Goal: Task Accomplishment & Management: Use online tool/utility

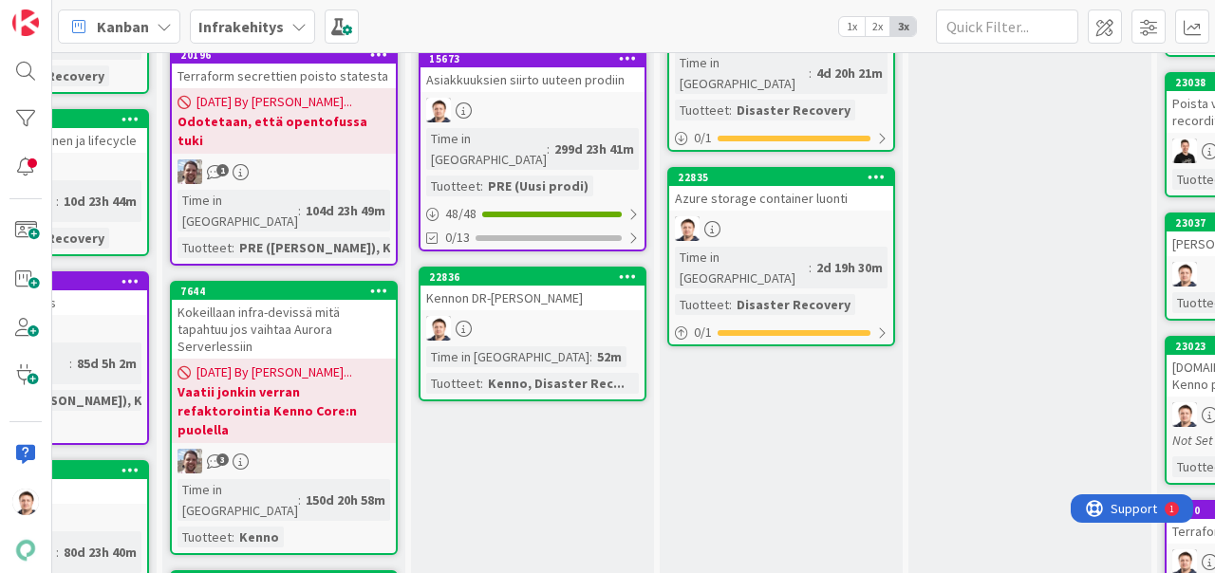
scroll to position [0, 906]
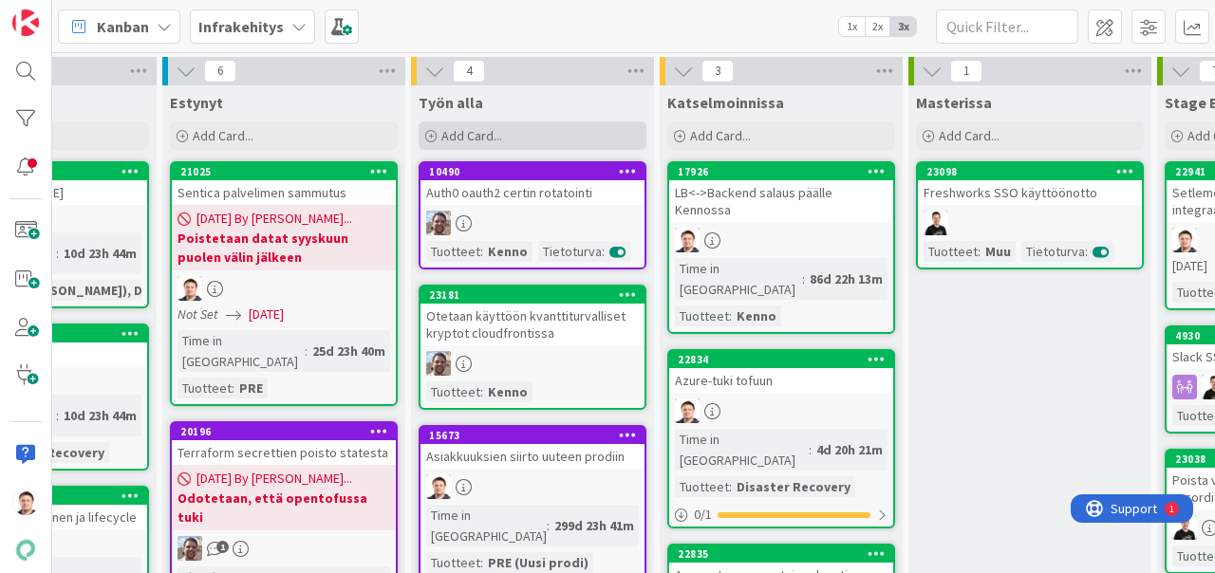
click at [596, 124] on div "Add Card..." at bounding box center [532, 135] width 228 height 28
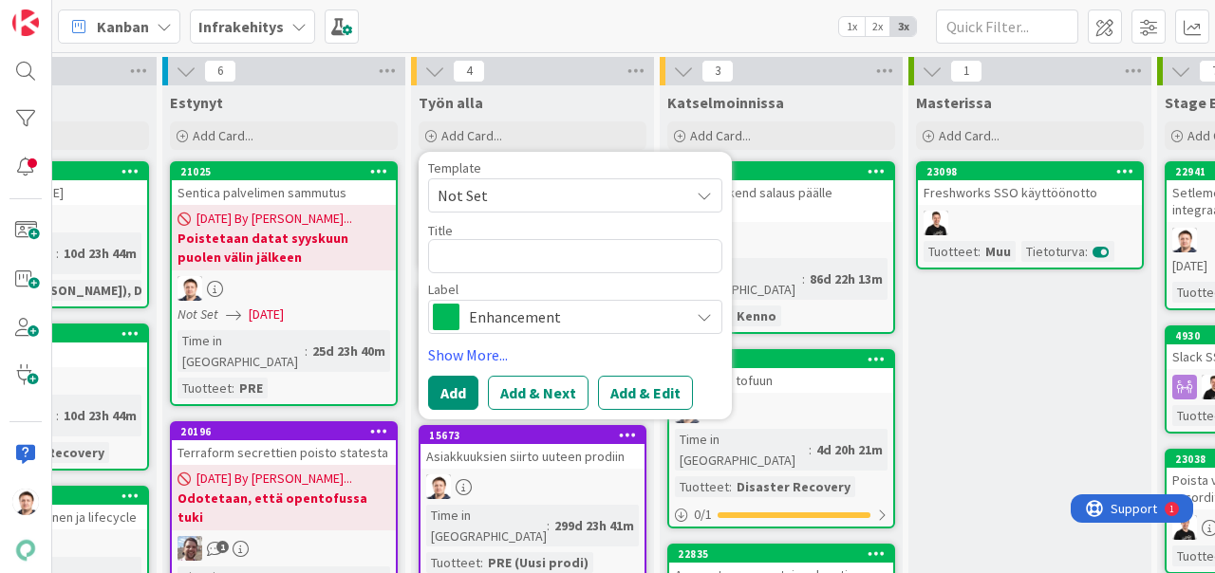
click at [522, 273] on div "Template Not Set Title 0 / 128 Label Enhancement" at bounding box center [575, 247] width 294 height 173
click at [516, 264] on textarea at bounding box center [575, 256] width 294 height 34
type textarea "x"
type textarea "A"
type textarea "x"
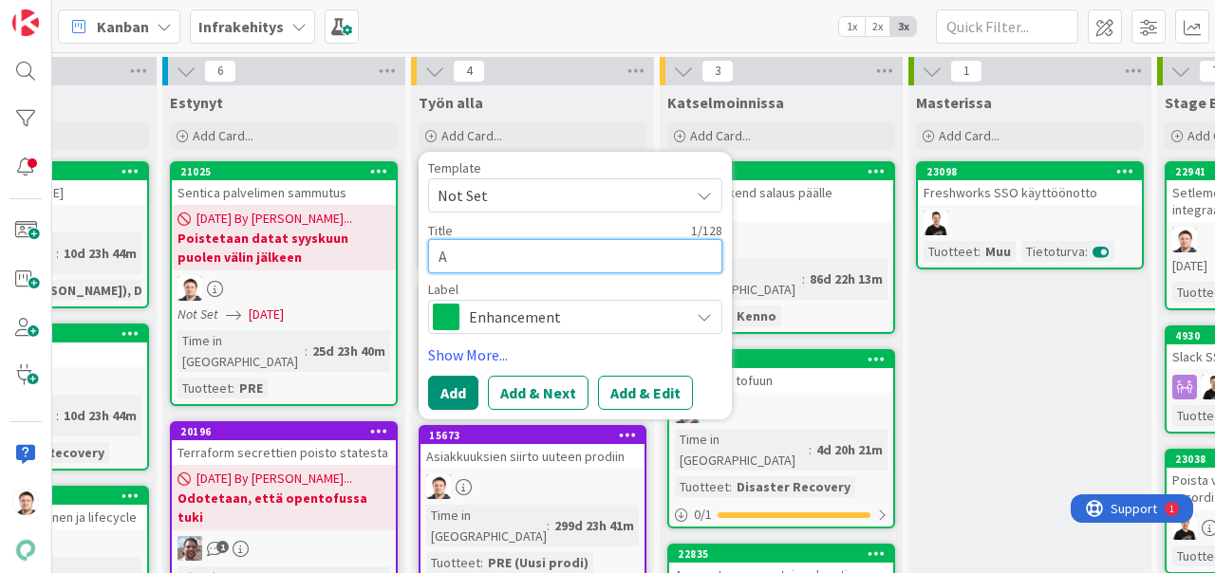
type textarea "Av"
type textarea "x"
type textarea "Ava"
type textarea "x"
type textarea "Avar"
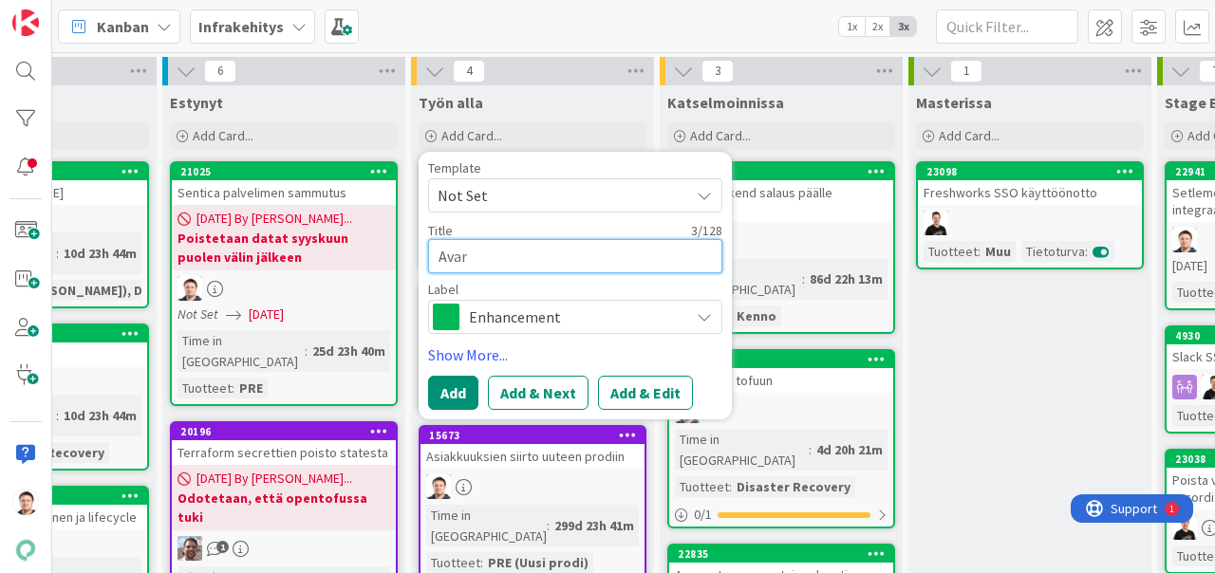
type textarea "x"
type textarea "Avara"
type textarea "x"
type textarea "Avara"
type textarea "x"
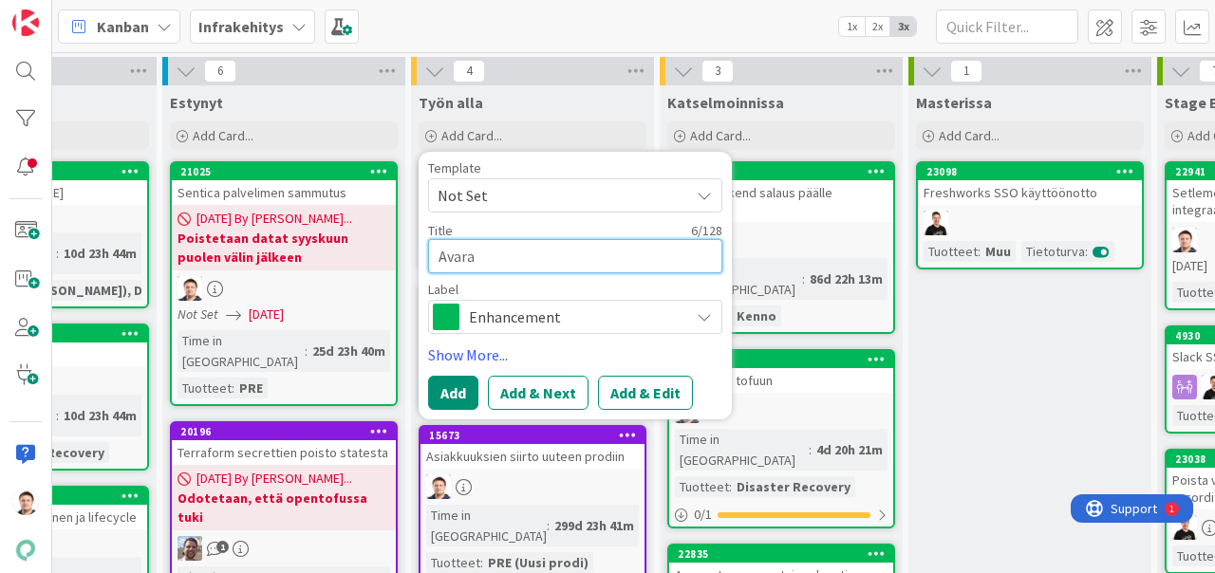
type textarea "Avara"
type textarea "x"
type textarea "Avar"
type textarea "x"
type textarea "Ava"
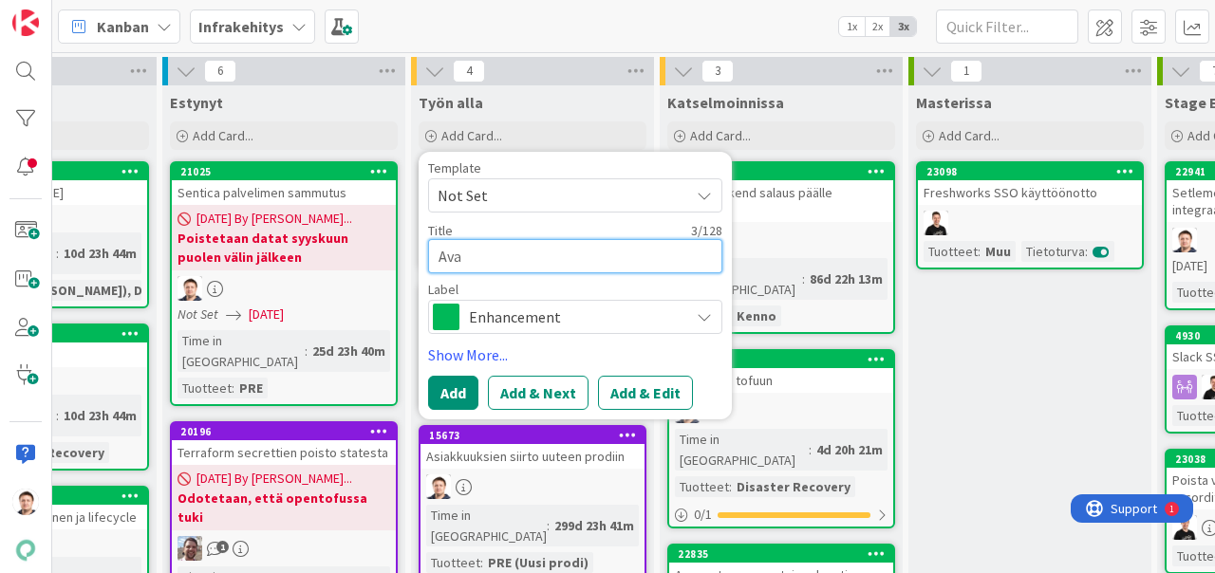
type textarea "x"
type textarea "Avaa"
type textarea "x"
type textarea "Avaai"
type textarea "x"
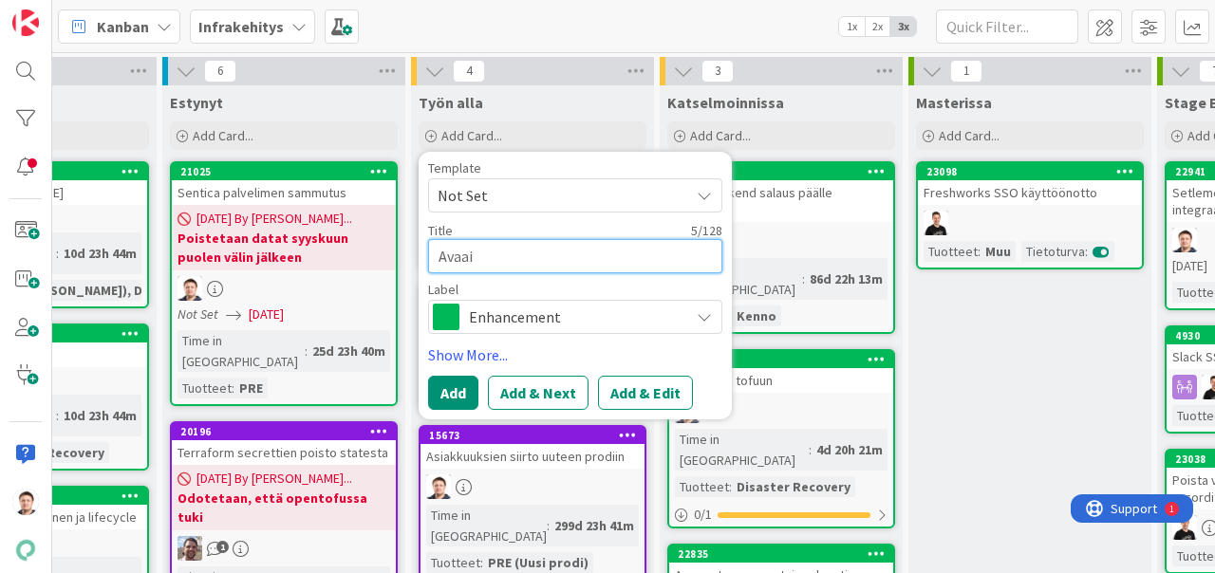
type textarea "Avaa"
type textarea "x"
type textarea "Ava"
type textarea "x"
type textarea "Avai"
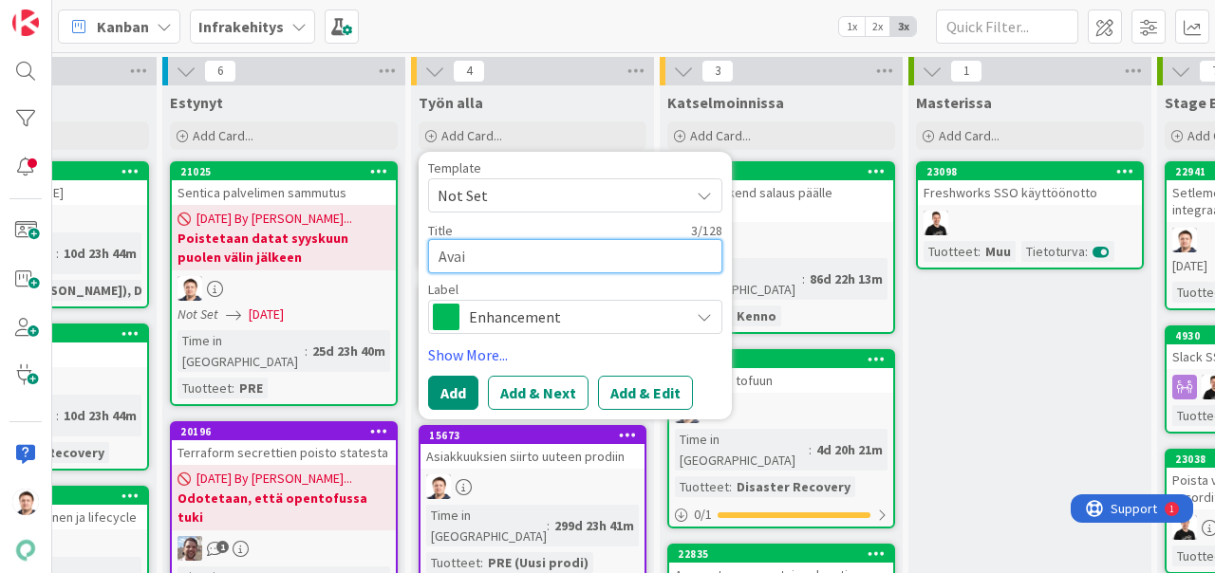
type textarea "x"
type textarea "Avain"
type textarea "x"
type textarea "Avain"
type textarea "x"
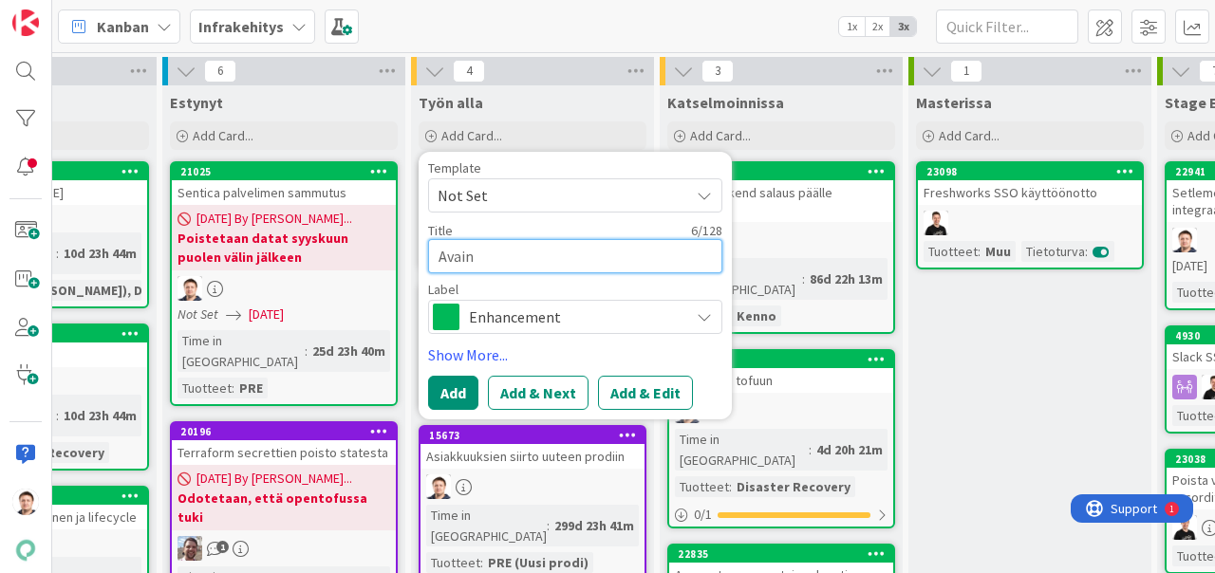
type textarea "Avain j"
type textarea "x"
type textarea "Avain ja"
type textarea "x"
type textarea "Avain ja"
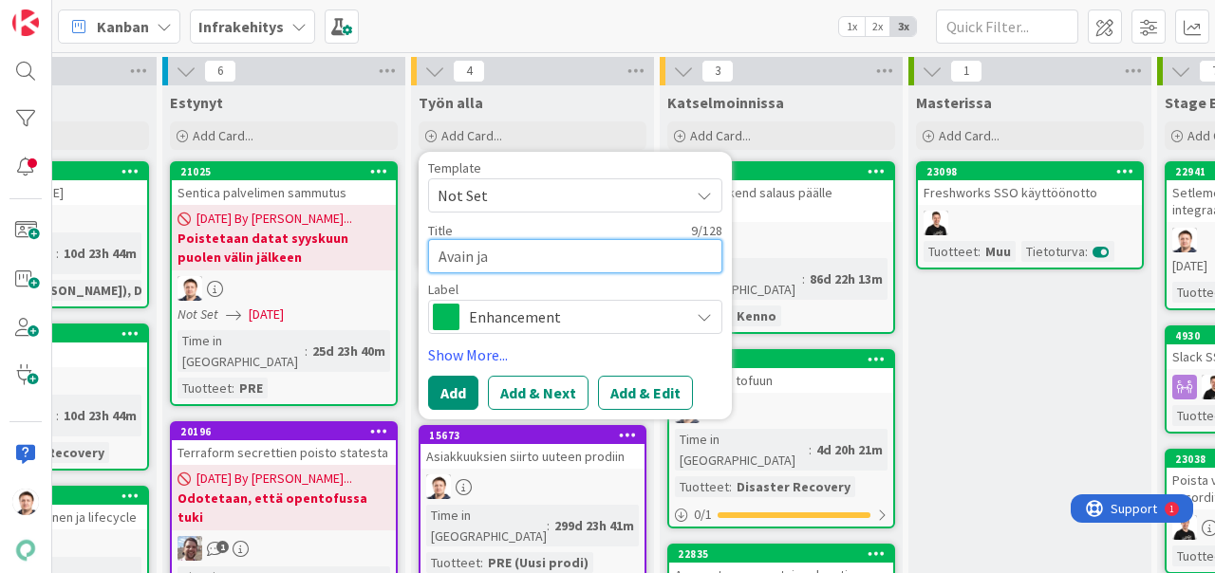
type textarea "x"
type textarea "Avain ja B"
type textarea "x"
type textarea "Avain ja Bo"
type textarea "x"
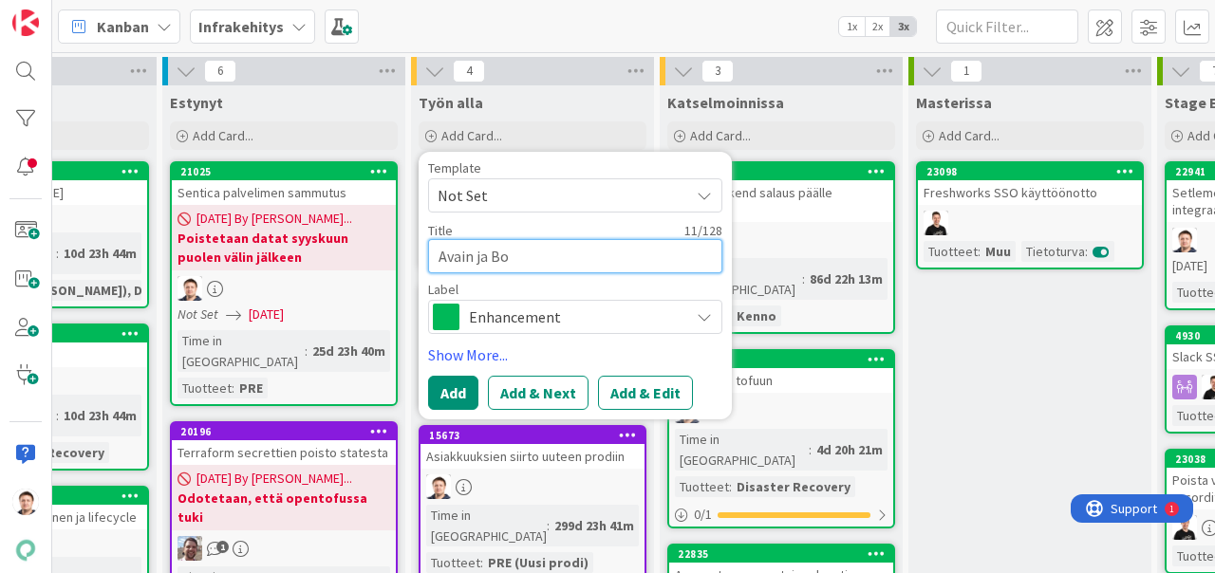
type textarea "Avain ja Bon"
type textarea "x"
type textarea "Avain ja Bona"
type textarea "x"
type textarea "Avain ja Bonav"
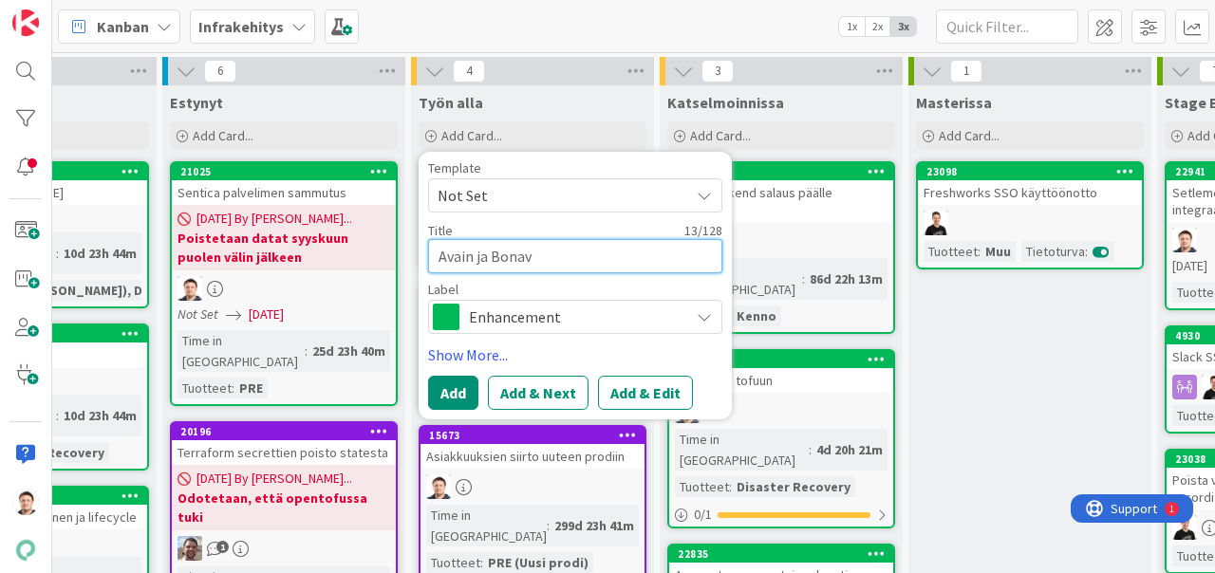
type textarea "x"
type textarea "Avain ja Bonava"
type textarea "x"
type textarea "Avain ja Bonava"
type textarea "x"
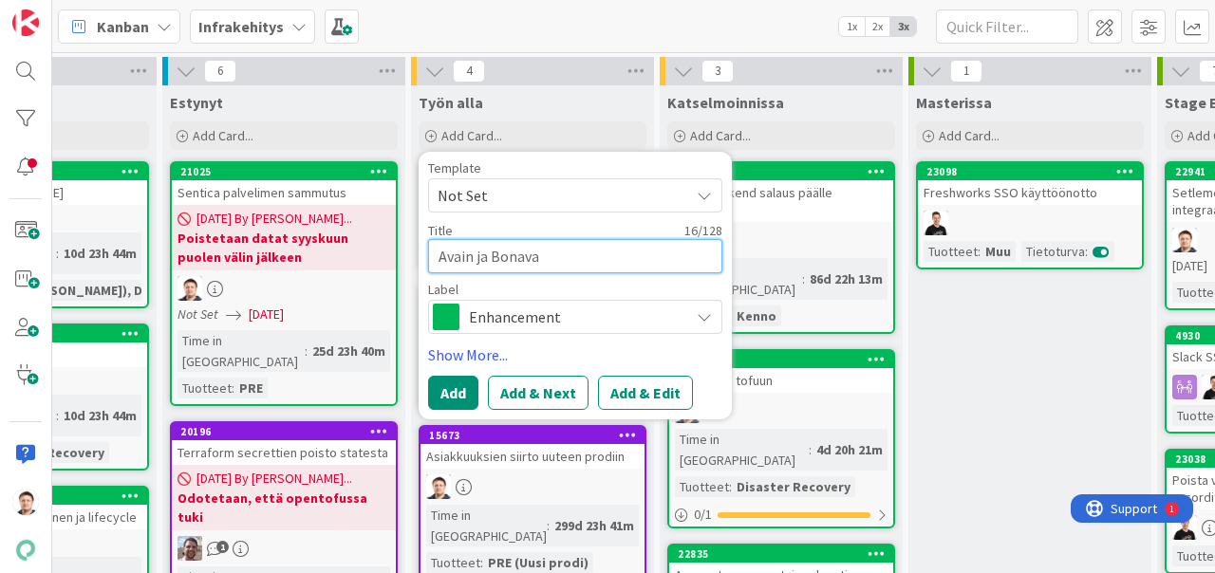
type textarea "Avain ja Bonava u"
type textarea "x"
type textarea "Avain ja Bonava uu"
type textarea "x"
type textarea "Avain ja Bonava uut"
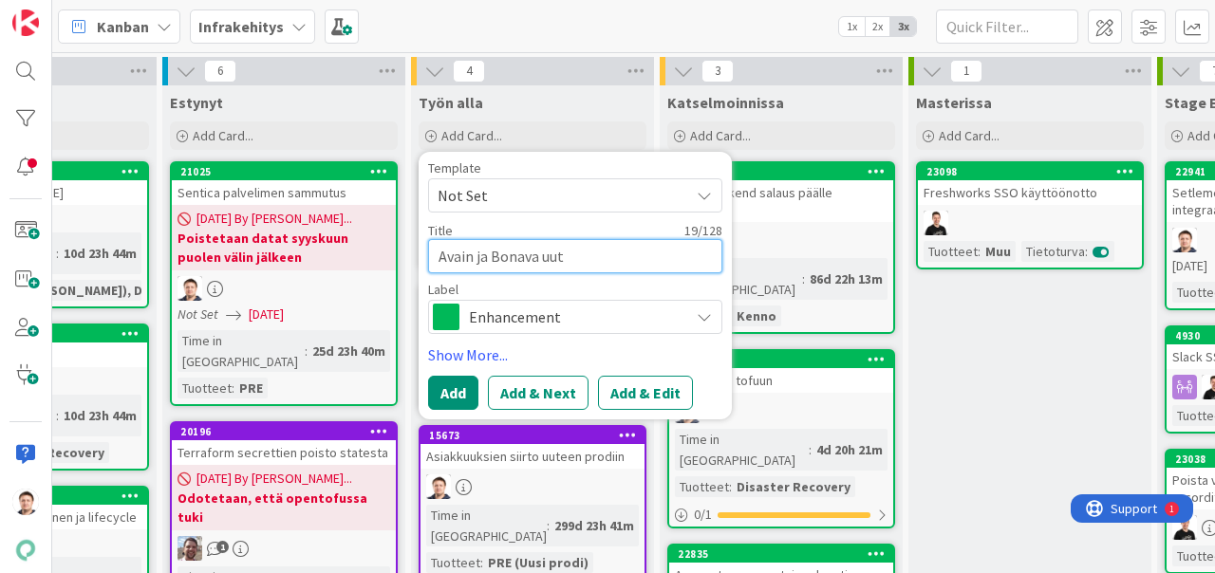
type textarea "x"
type textarea "Avain ja Bonava uute"
type textarea "x"
type textarea "Avain ja Bonava uutee"
type textarea "x"
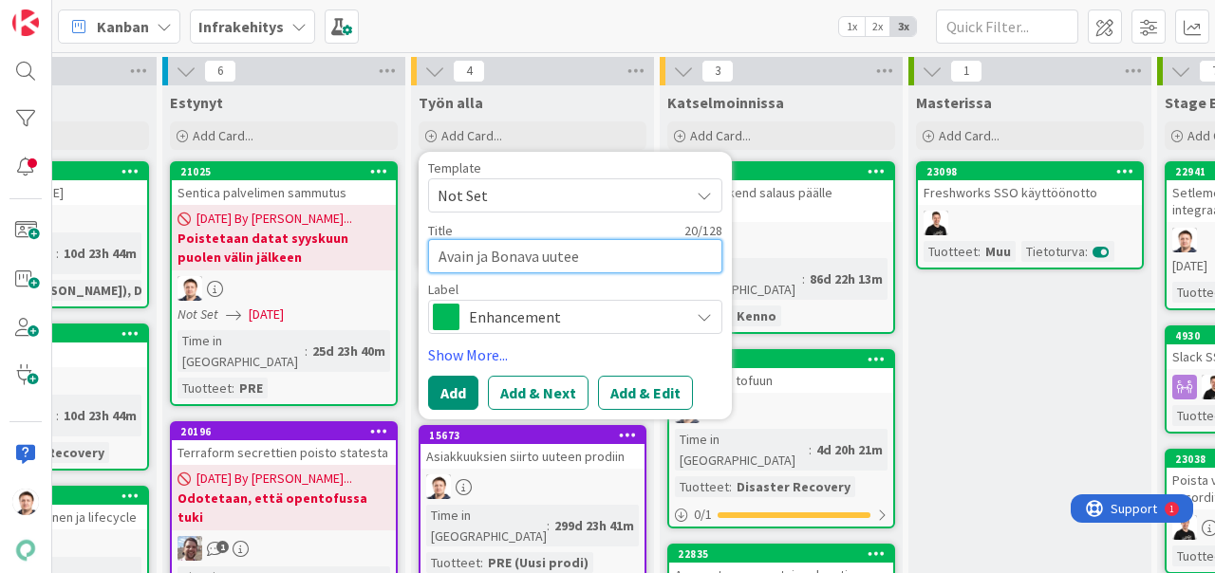
type textarea "Avain ja Bonava uuteen"
type textarea "x"
type textarea "Avain ja Bonava uuteen"
type textarea "x"
type textarea "Avain ja Bonava uuteen p"
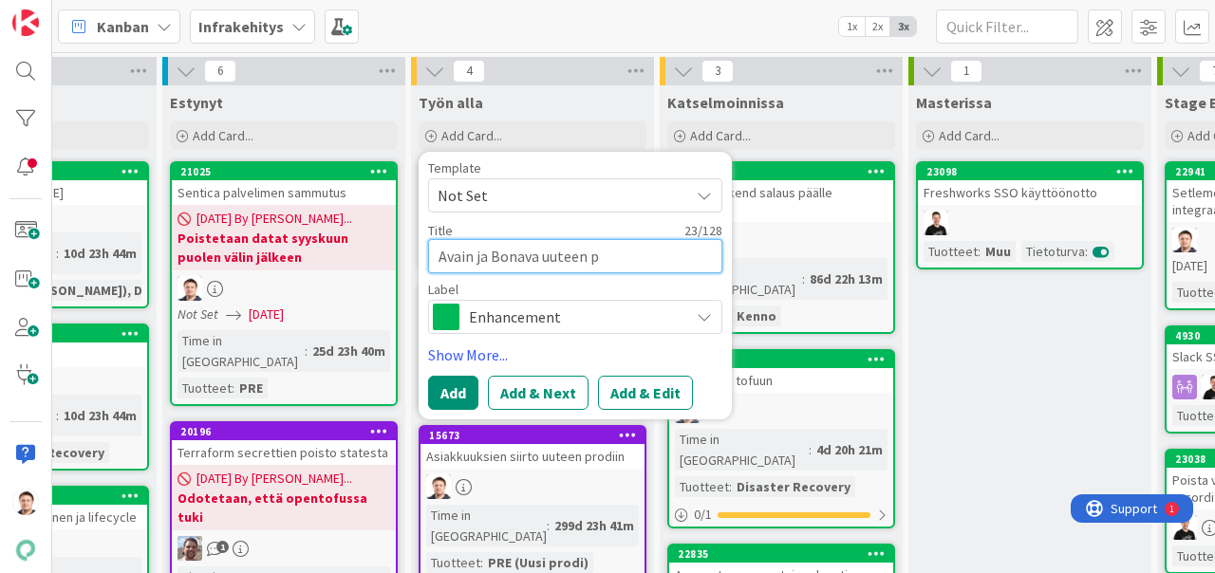
type textarea "x"
type textarea "Avain ja Bonava uuteen pr"
type textarea "x"
type textarea "Avain ja Bonava uuteen pro"
type textarea "x"
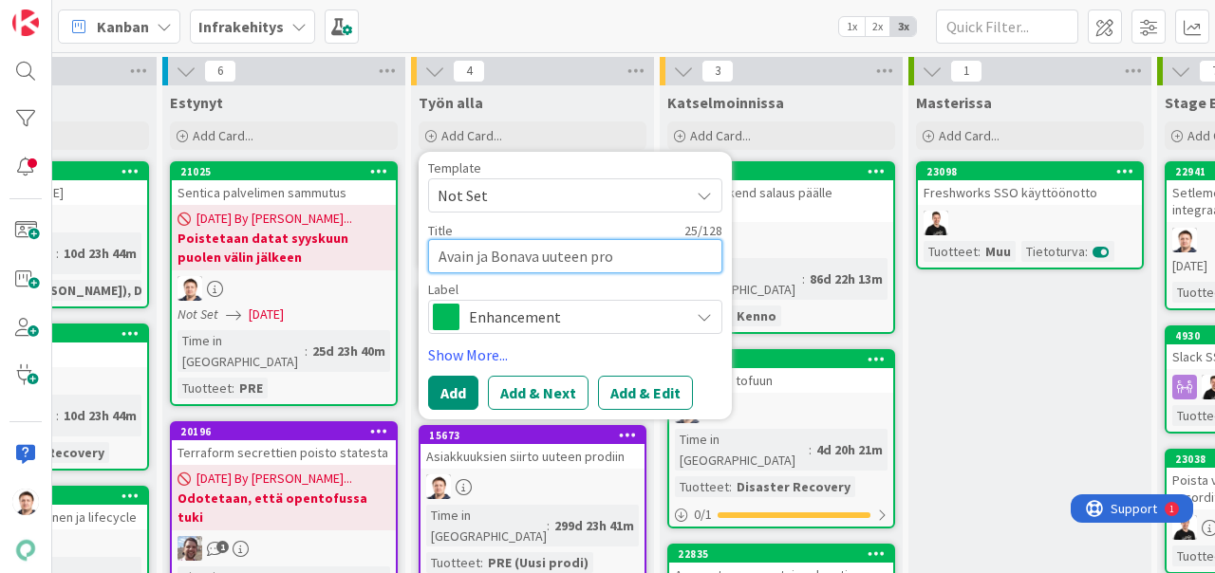
type textarea "Avain ja Bonava uuteen prod"
type textarea "x"
type textarea "Avain ja Bonava uuteen prodi"
type textarea "x"
type textarea "Avain ja Bonava uuteen prodii"
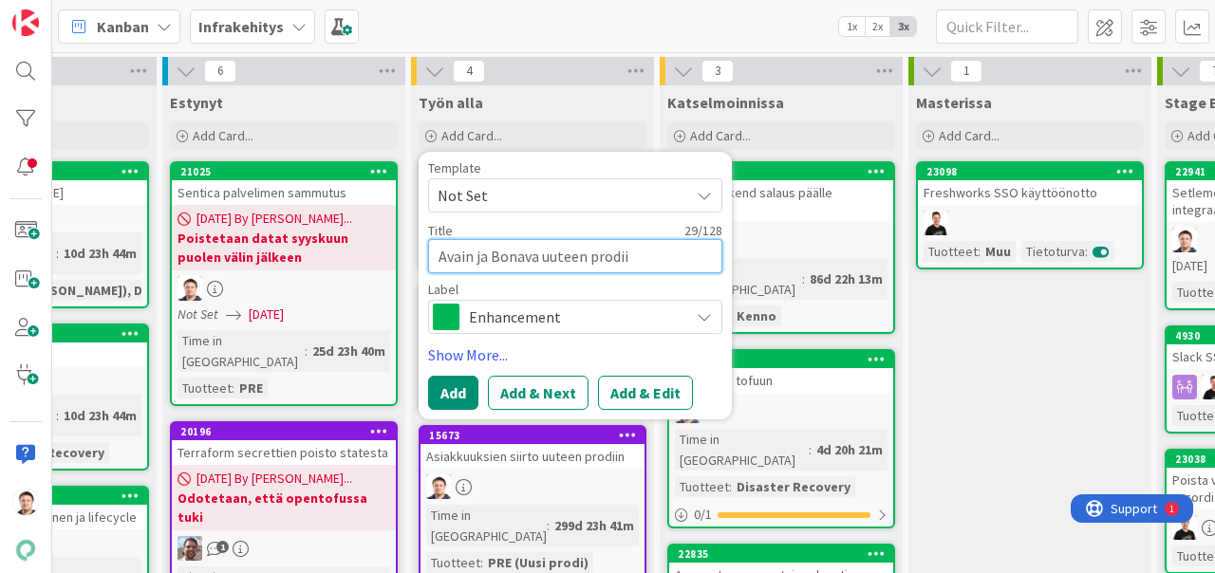
type textarea "x"
type textarea "Avain ja Bonava uuteen prodiin"
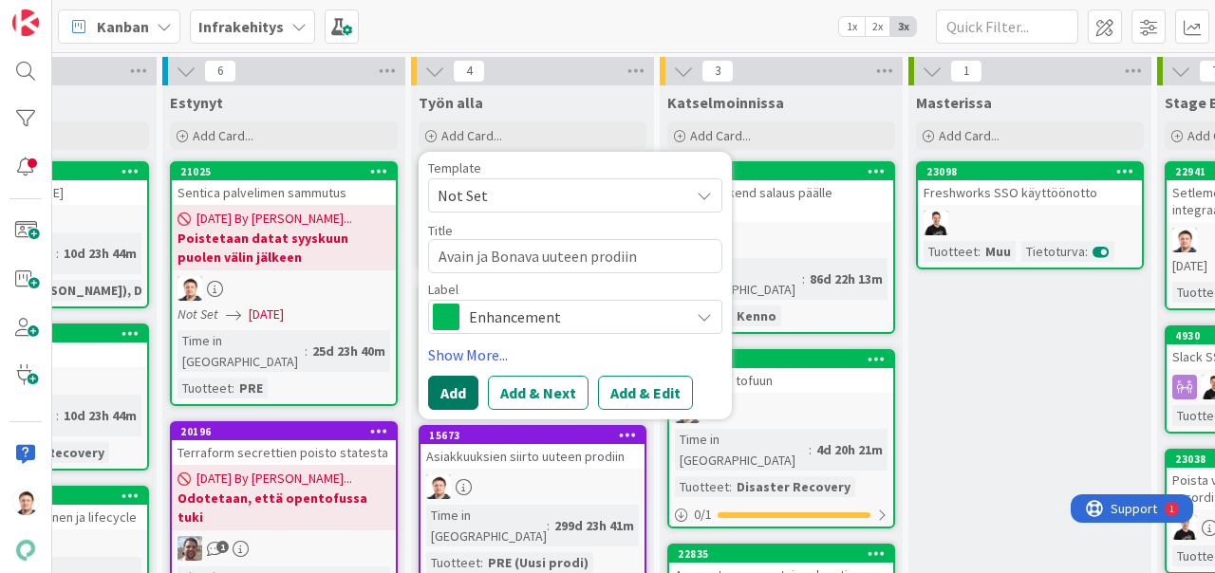
click at [457, 393] on button "Add" at bounding box center [453, 393] width 50 height 34
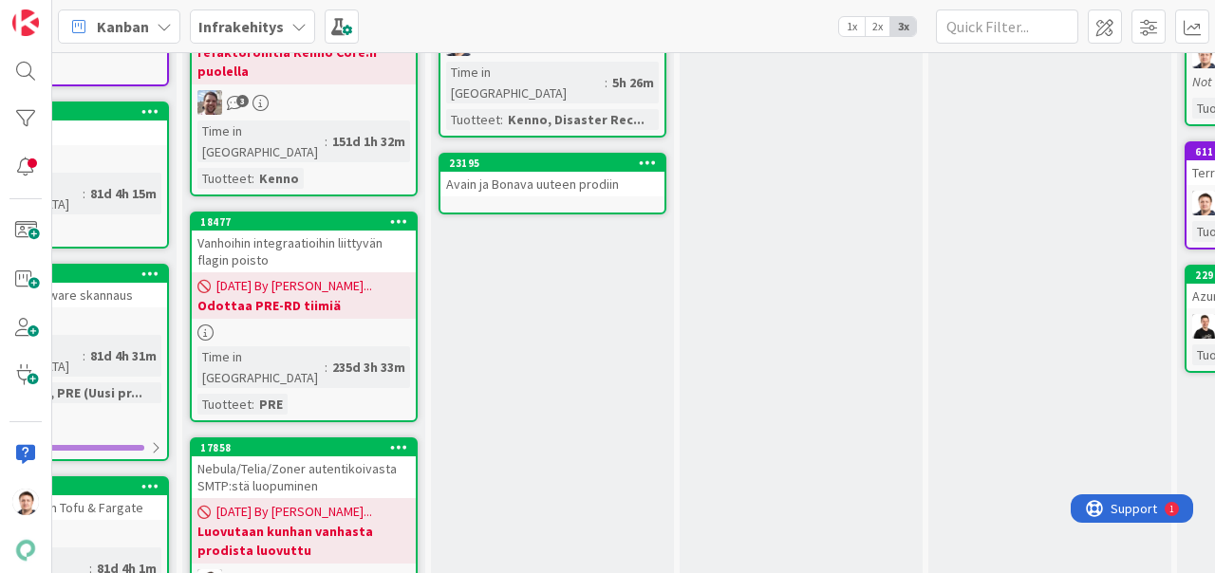
scroll to position [693, 886]
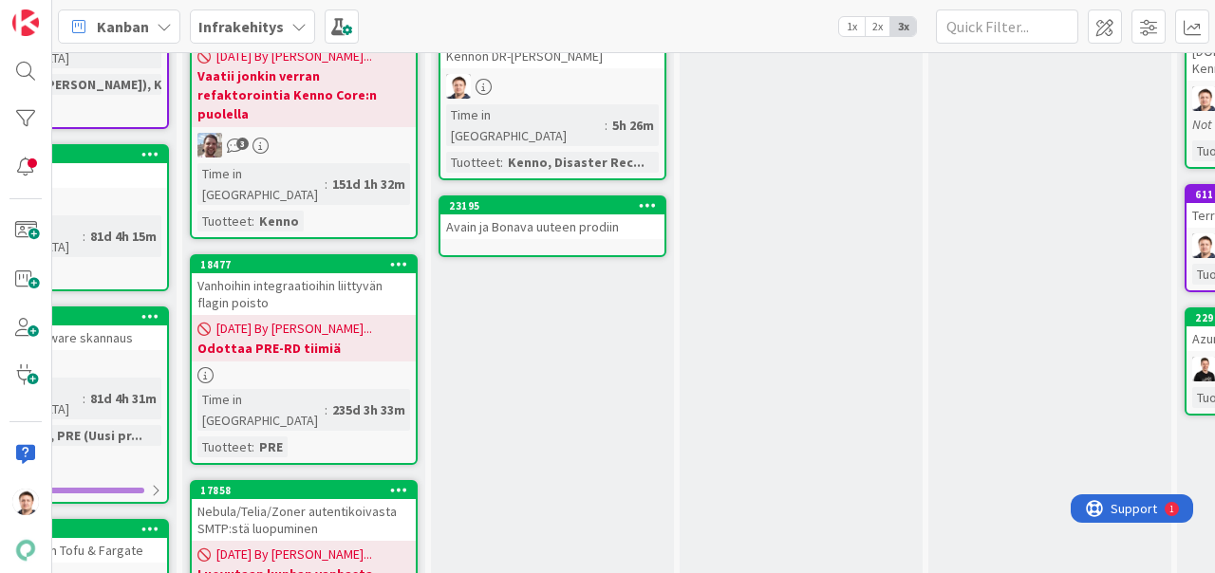
click at [546, 195] on link "23195 Avain ja Bonava uuteen prodiin" at bounding box center [552, 226] width 228 height 62
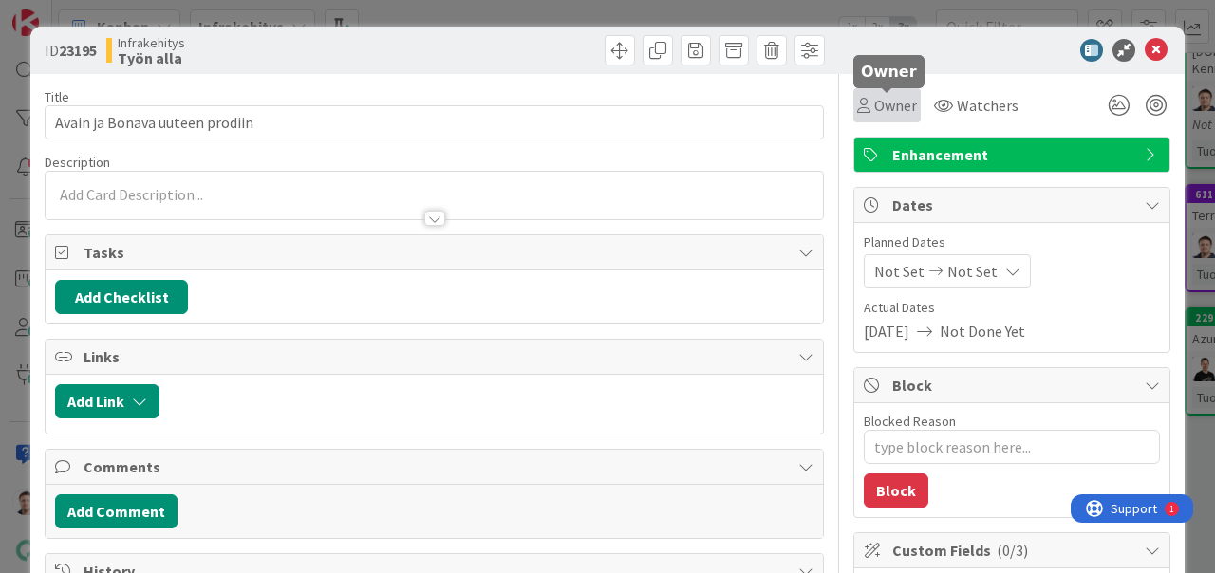
click at [912, 104] on span "Owner" at bounding box center [895, 105] width 43 height 23
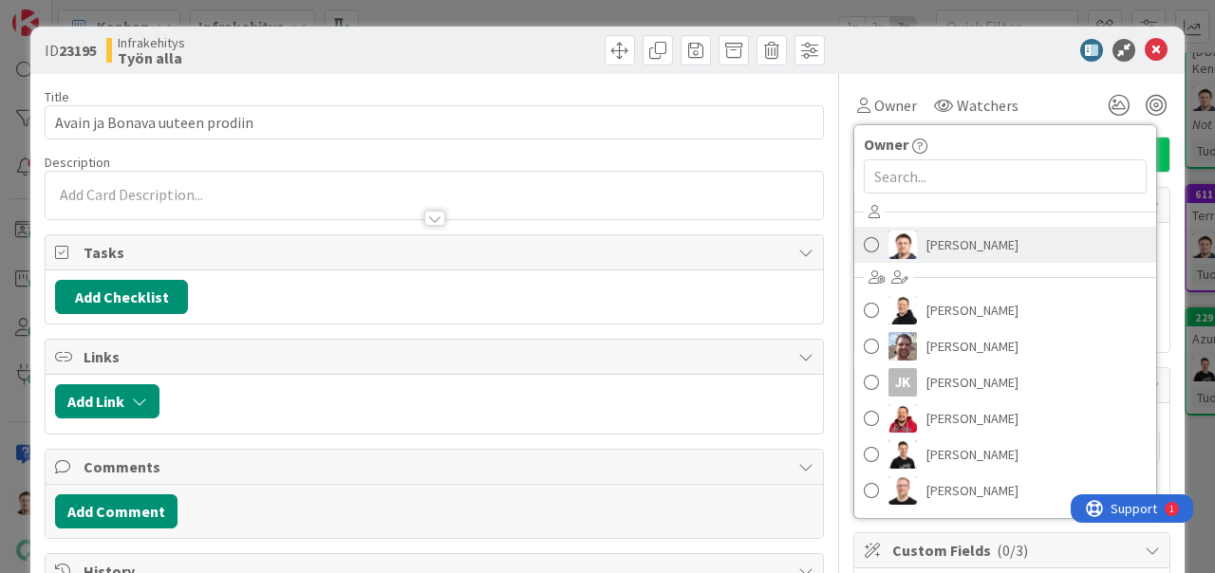
click at [927, 250] on span "[PERSON_NAME]" at bounding box center [972, 245] width 92 height 28
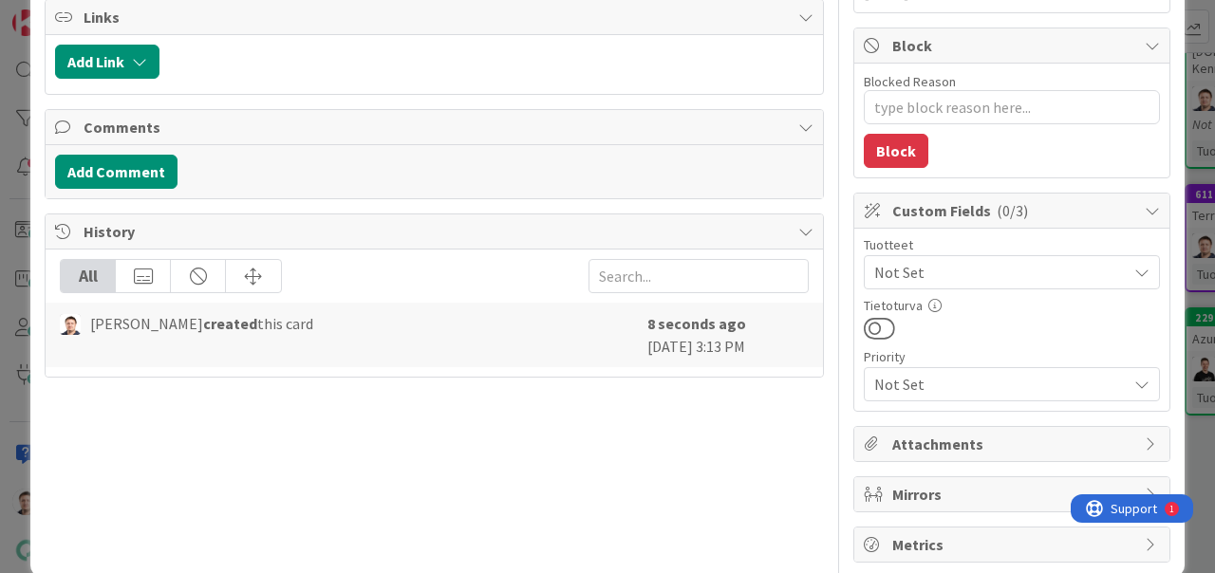
scroll to position [359, 0]
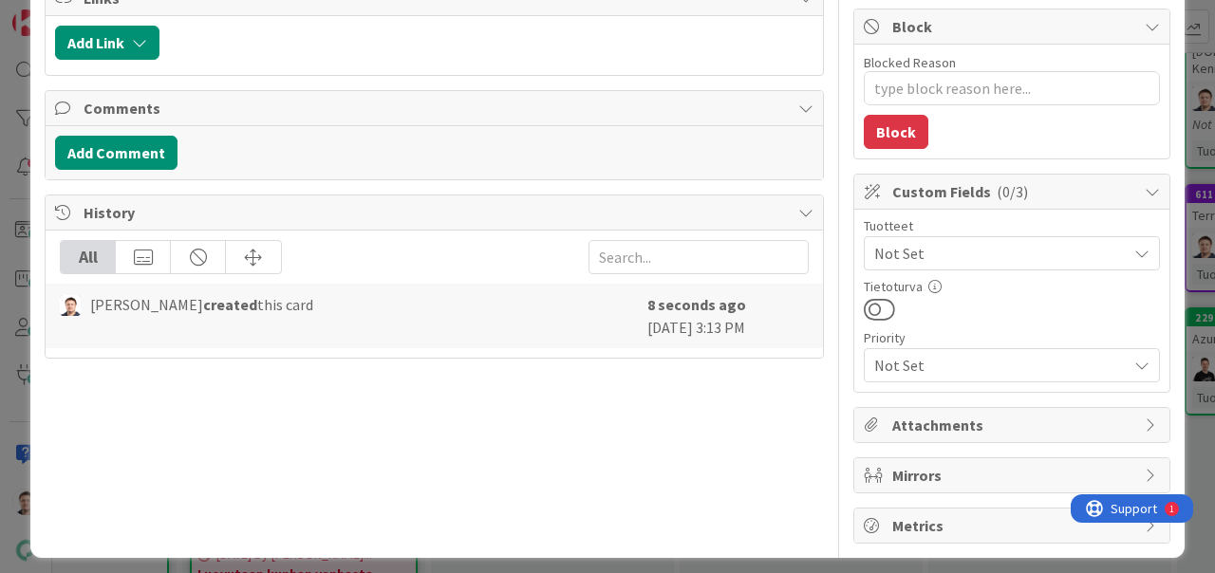
click at [954, 256] on span "Not Set" at bounding box center [1000, 253] width 252 height 23
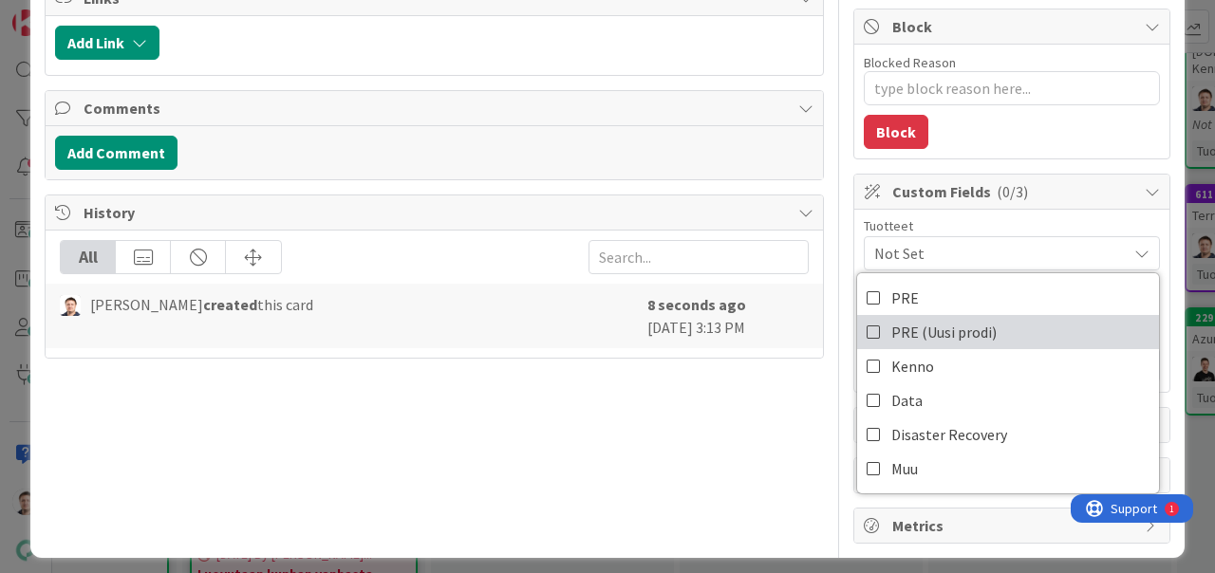
click at [941, 332] on span "PRE (Uusi prodi)" at bounding box center [943, 332] width 105 height 28
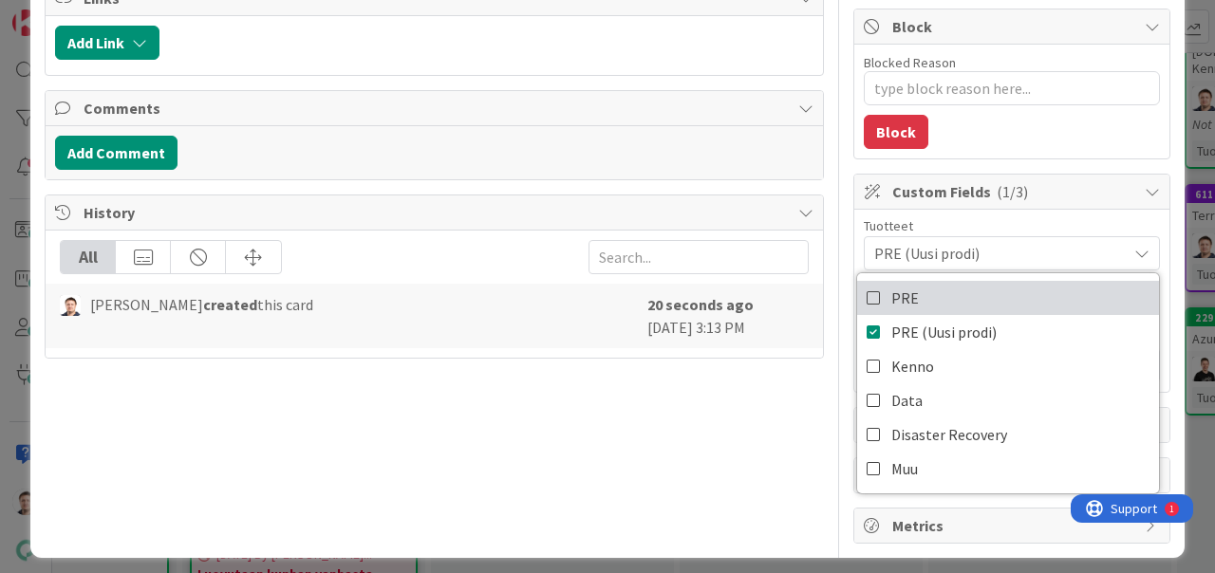
click at [936, 301] on link "PRE" at bounding box center [1008, 298] width 302 height 34
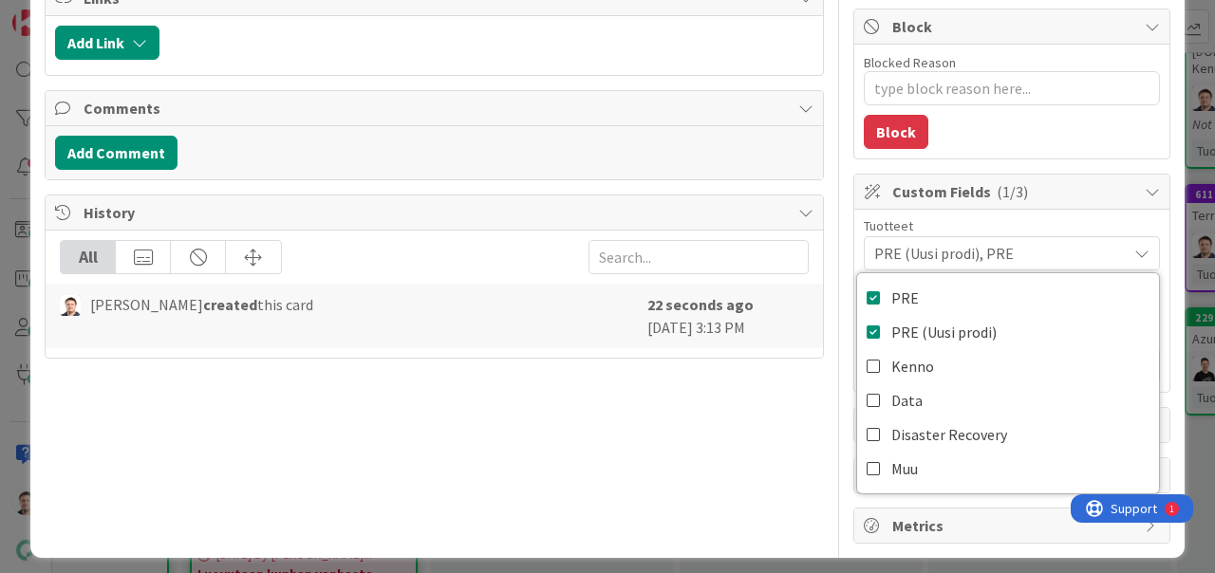
click at [757, 481] on div "Title 30 / 128 Avain ja Bonava uuteen prodiin Description [PERSON_NAME] just jo…" at bounding box center [434, 129] width 779 height 828
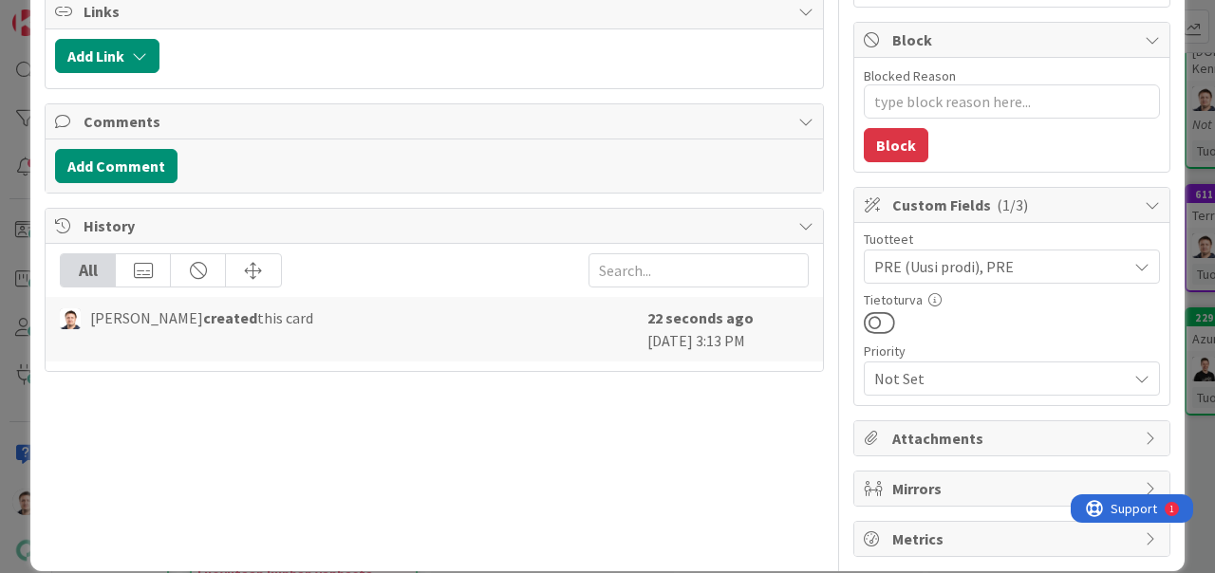
scroll to position [370, 0]
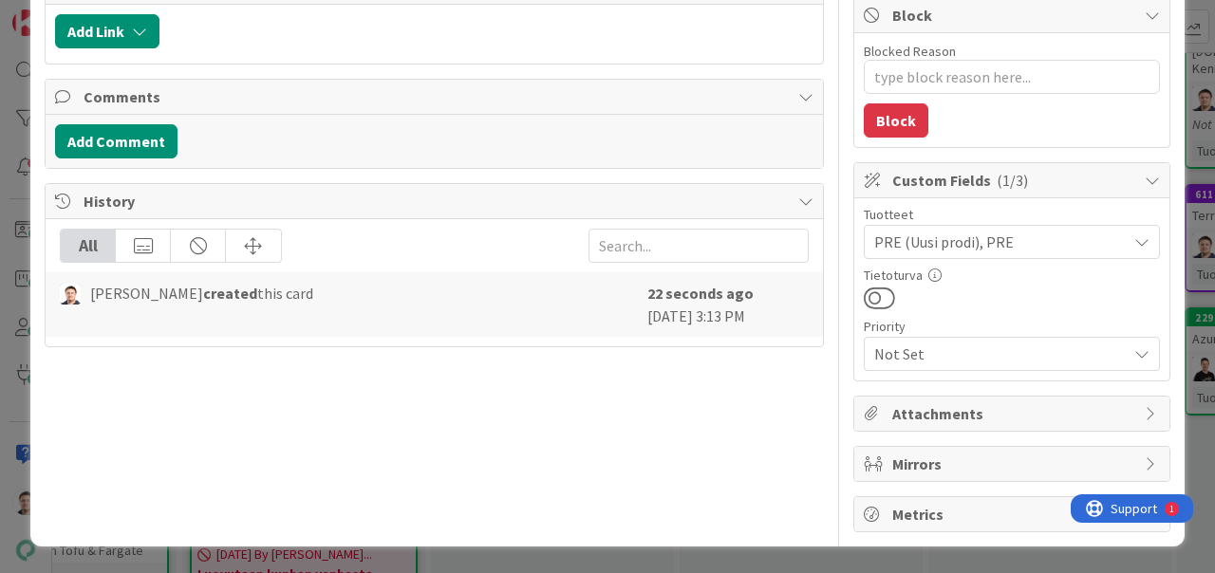
click at [1023, 234] on span "PRE (Uusi prodi), PRE" at bounding box center [1000, 242] width 252 height 23
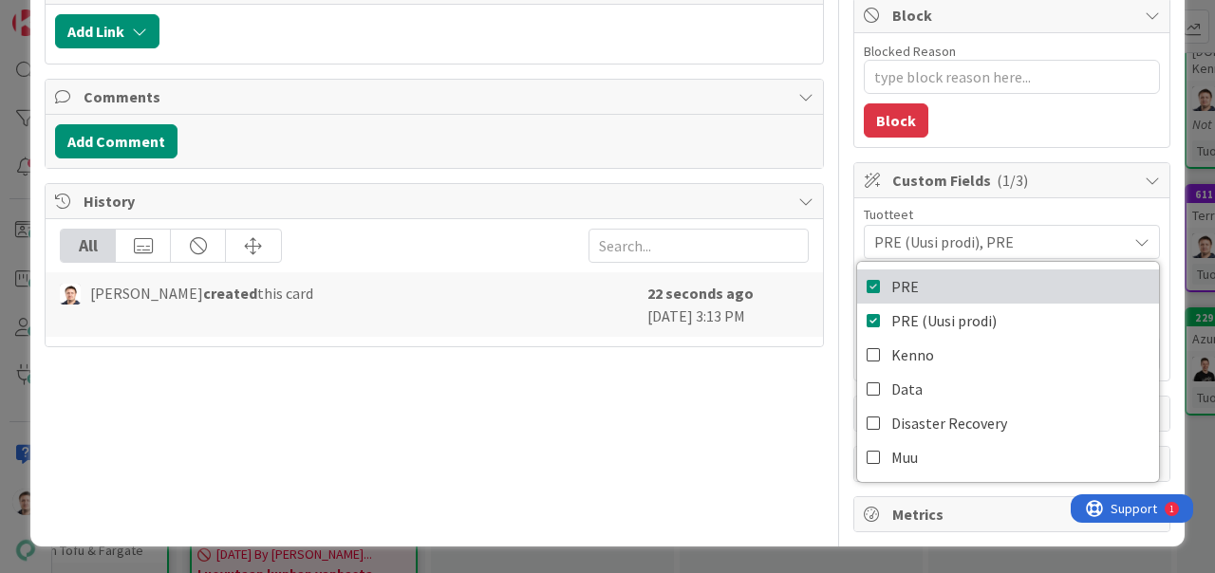
click at [880, 283] on icon at bounding box center [873, 286] width 15 height 28
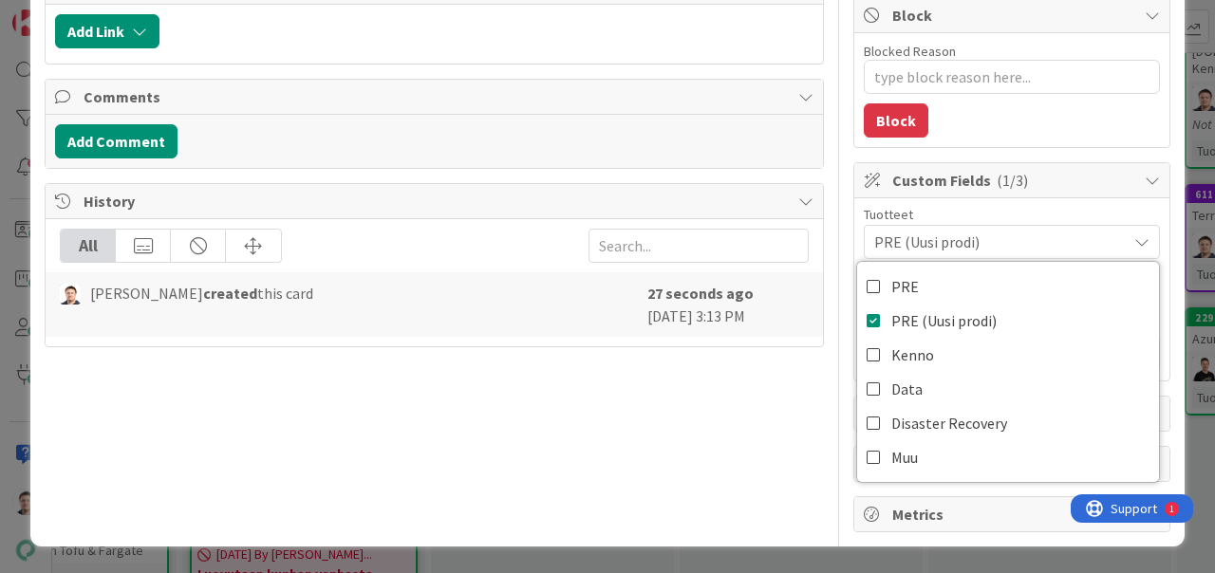
click at [732, 473] on div "Title 30 / 128 Avain ja Bonava uuteen prodiin Description [PERSON_NAME] just jo…" at bounding box center [434, 118] width 779 height 828
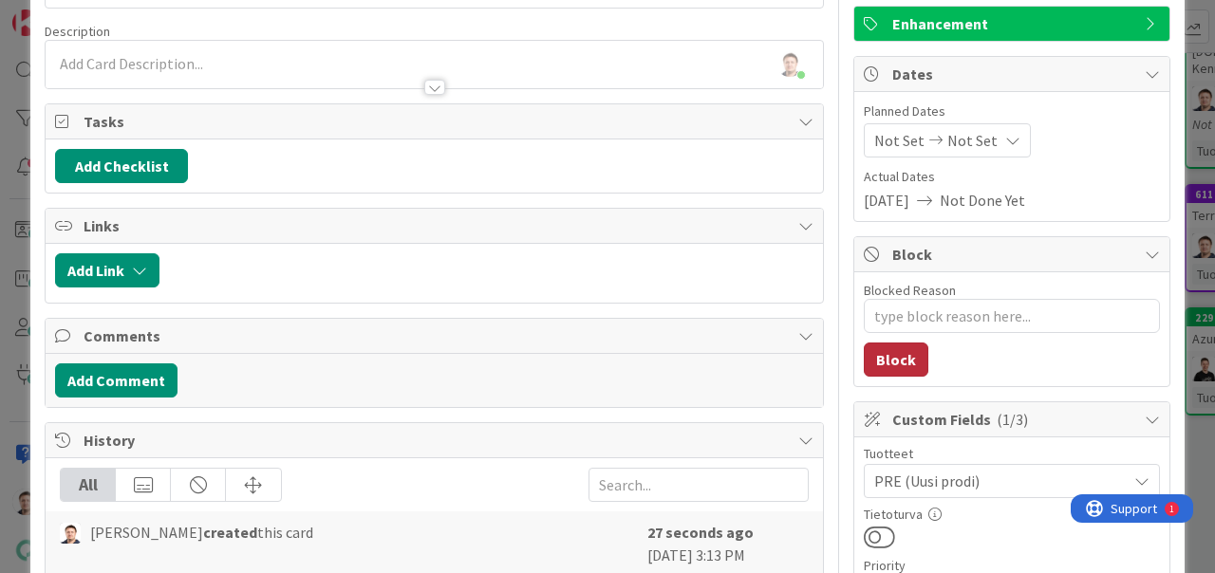
scroll to position [0, 0]
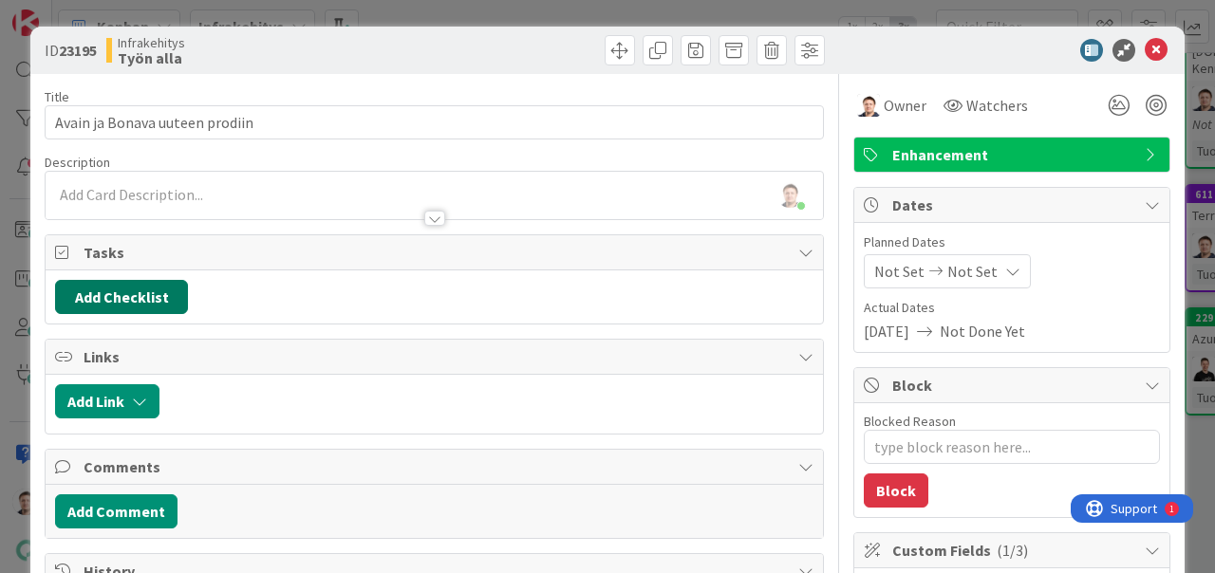
click at [154, 312] on button "Add Checklist" at bounding box center [121, 297] width 133 height 34
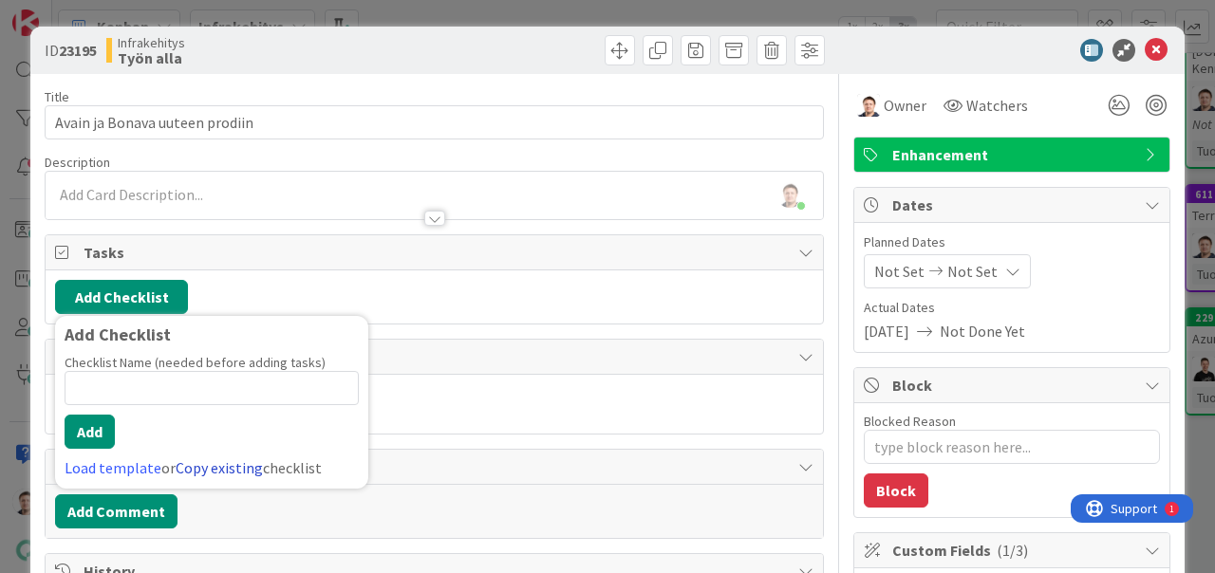
click at [208, 469] on link "Copy existing" at bounding box center [219, 467] width 87 height 19
type textarea "x"
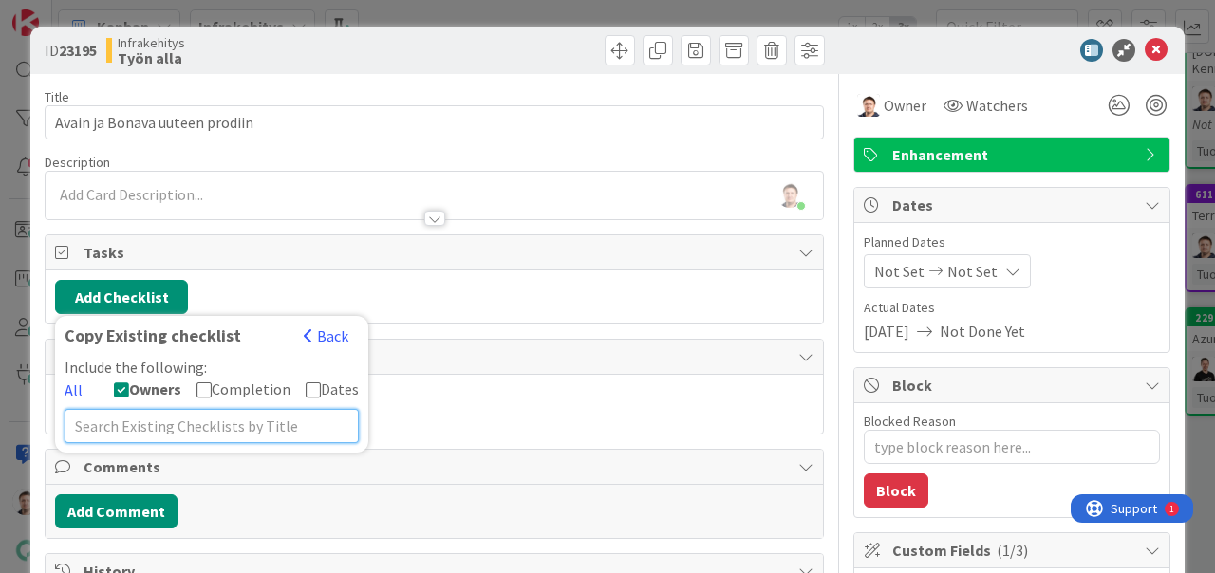
click at [221, 423] on input "text" at bounding box center [212, 426] width 294 height 34
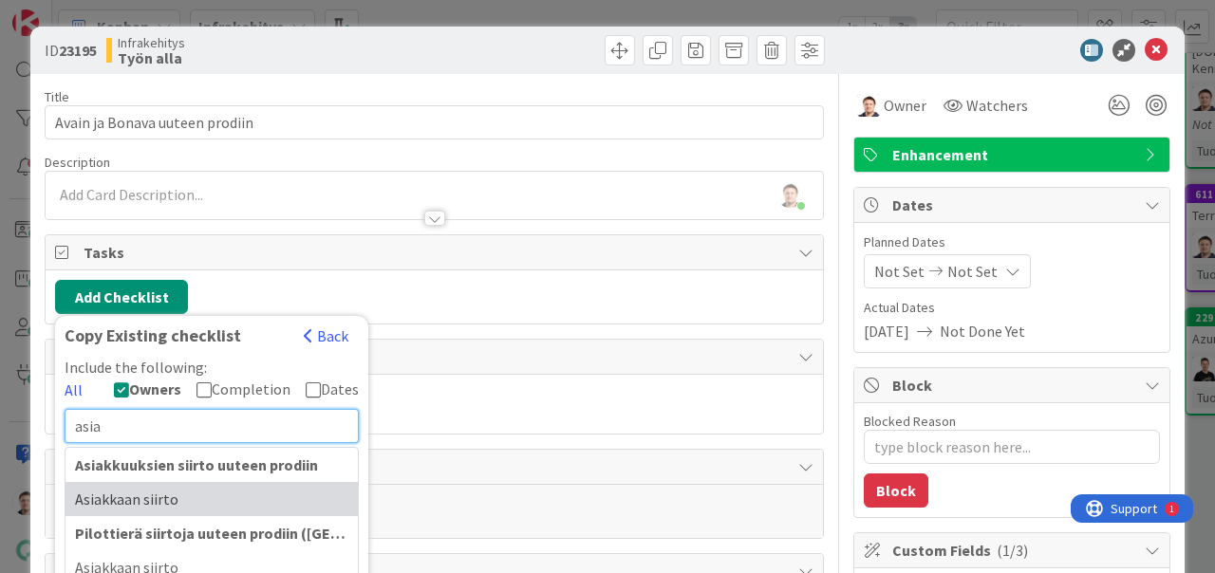
type input "asia"
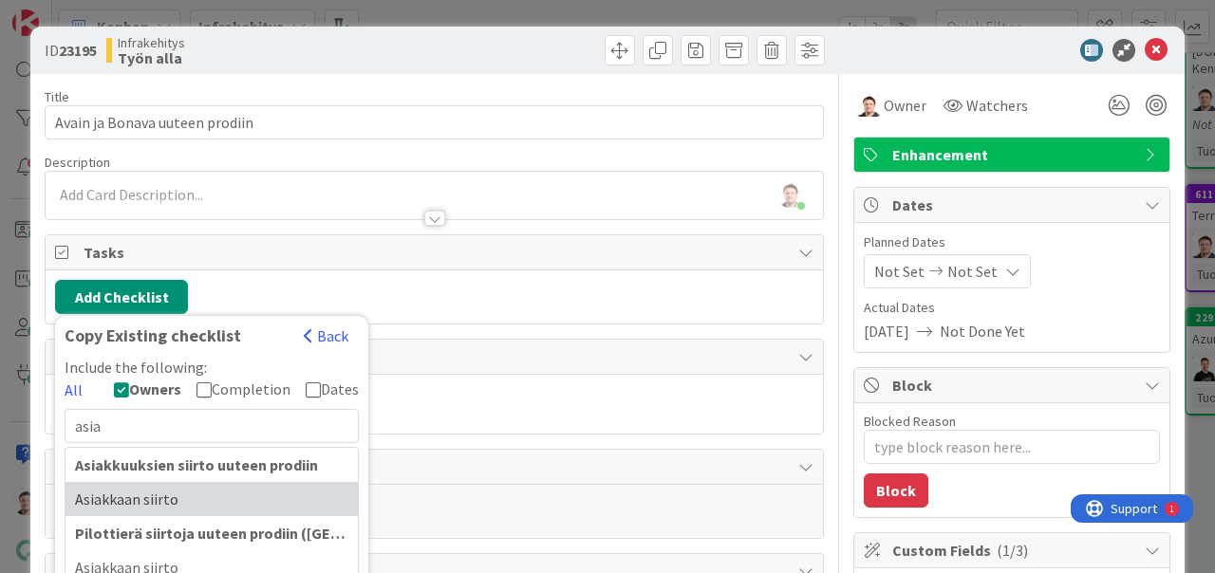
click at [198, 493] on div "Asiakkaan siirto" at bounding box center [211, 499] width 292 height 34
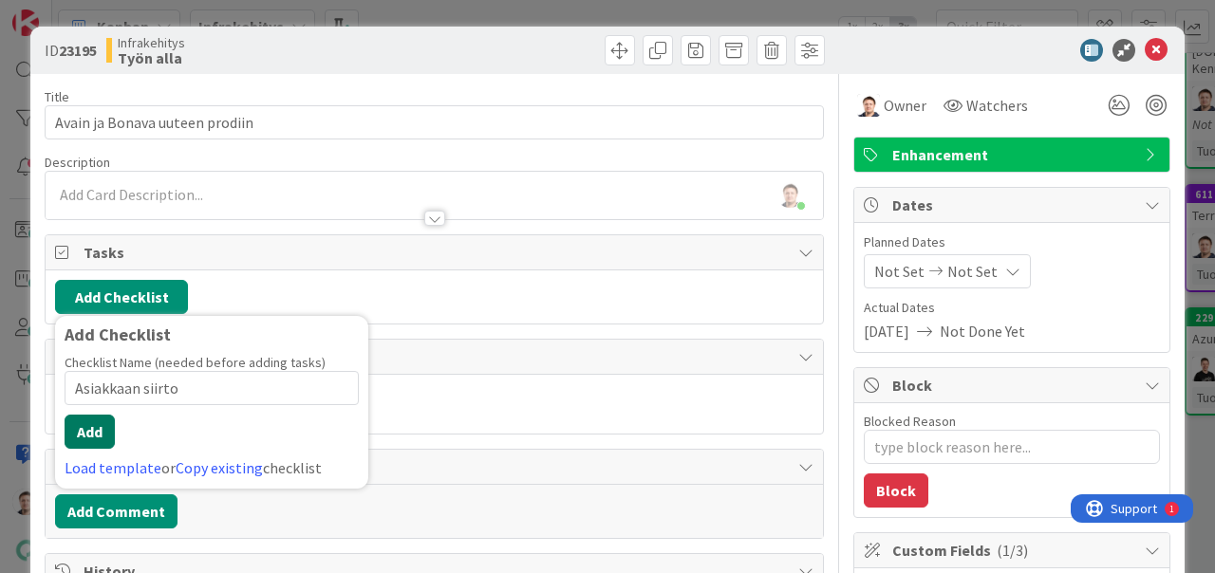
click at [99, 436] on button "Add" at bounding box center [90, 432] width 50 height 34
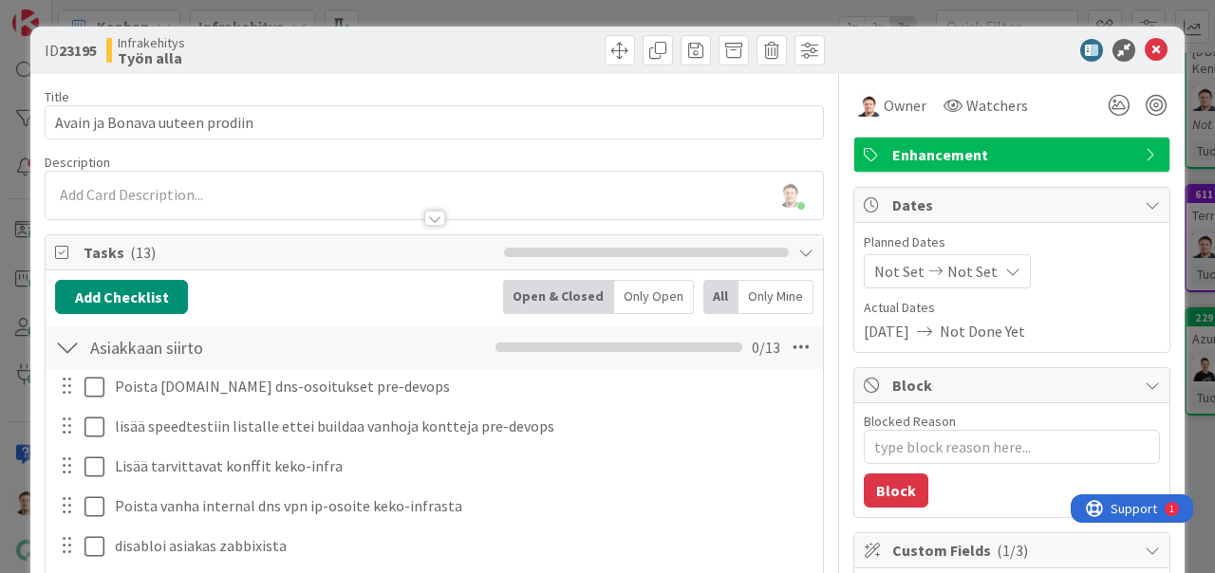
type textarea "x"
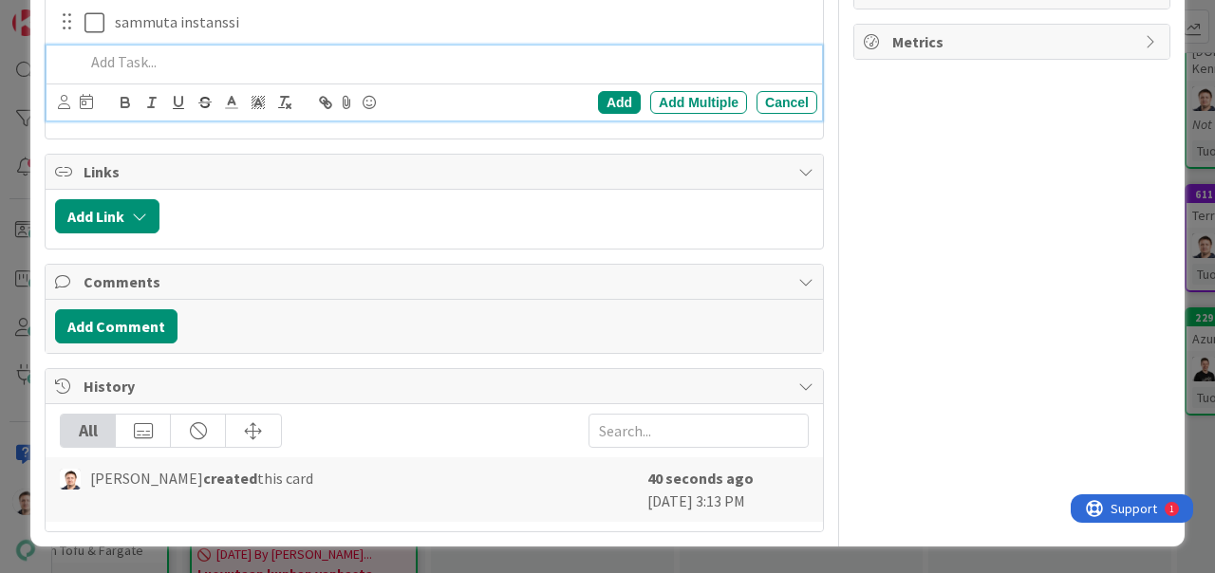
scroll to position [603, 0]
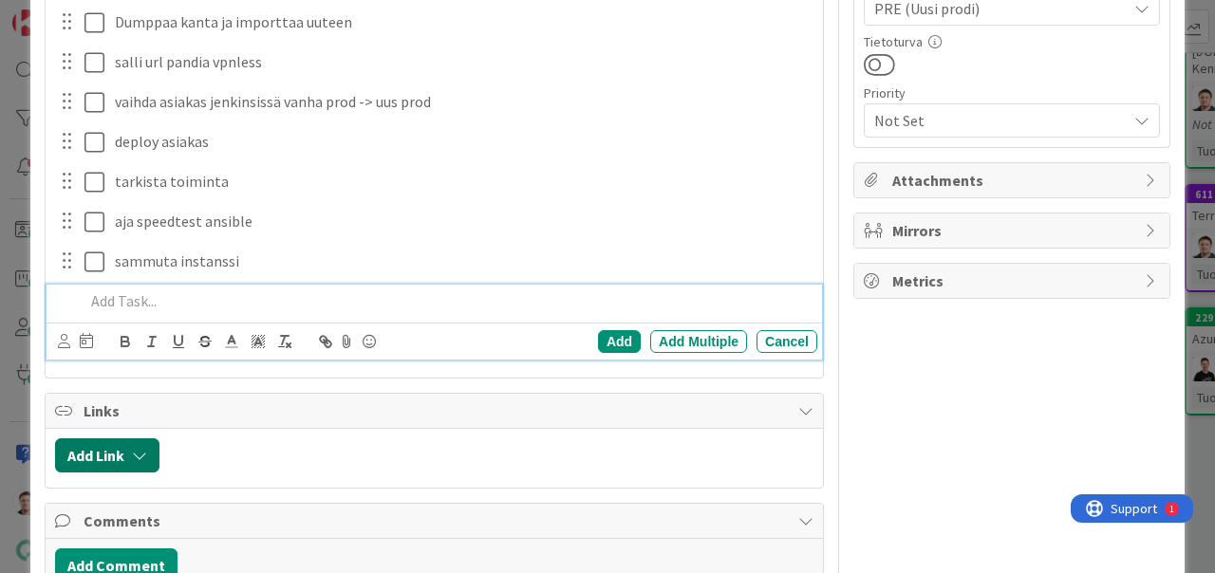
click at [141, 453] on icon "button" at bounding box center [139, 455] width 15 height 15
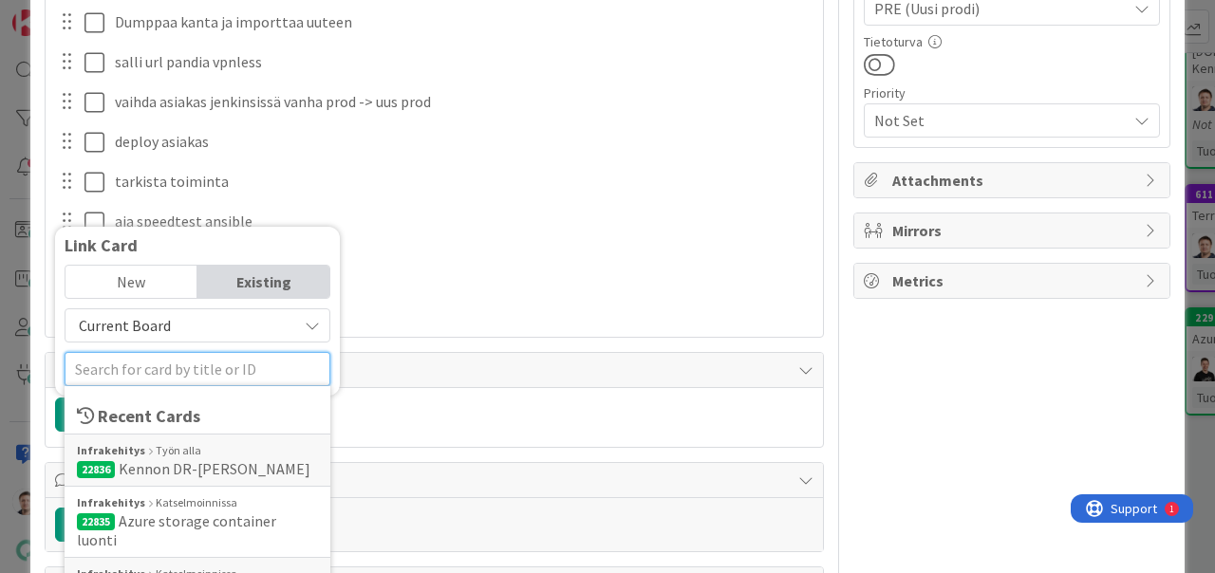
click at [193, 365] on input "text" at bounding box center [198, 369] width 266 height 34
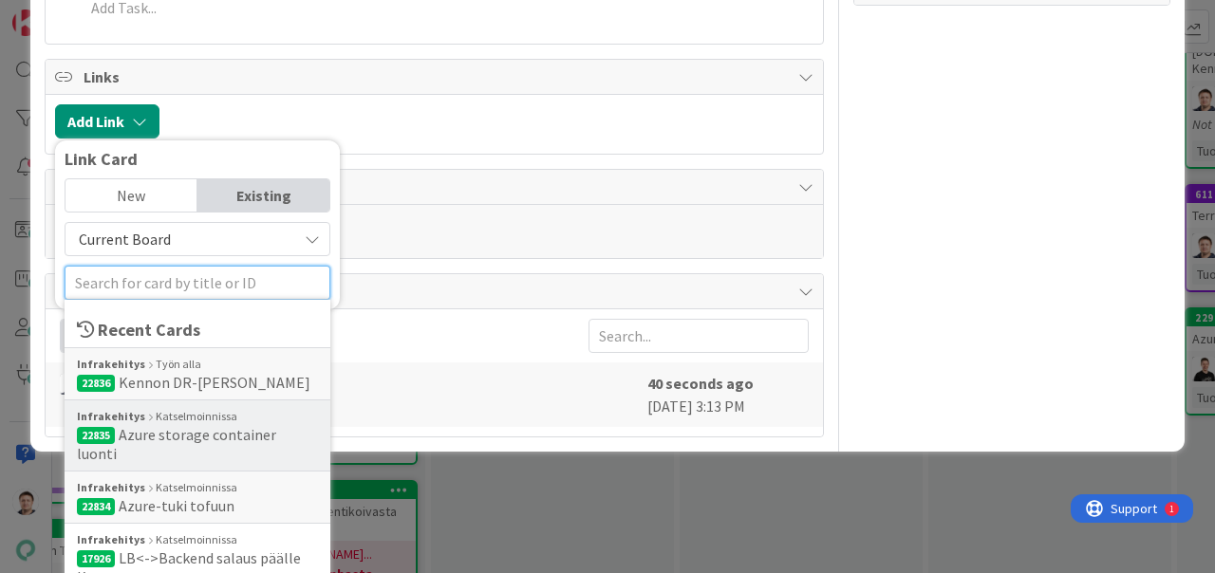
scroll to position [899, 0]
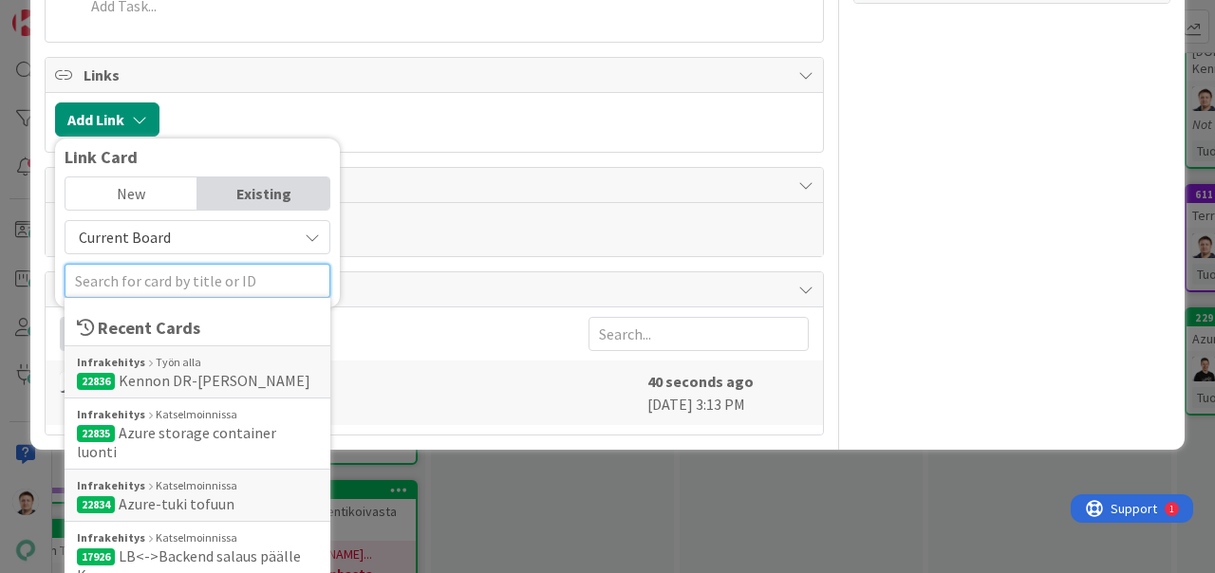
click at [181, 277] on input "text" at bounding box center [198, 281] width 266 height 34
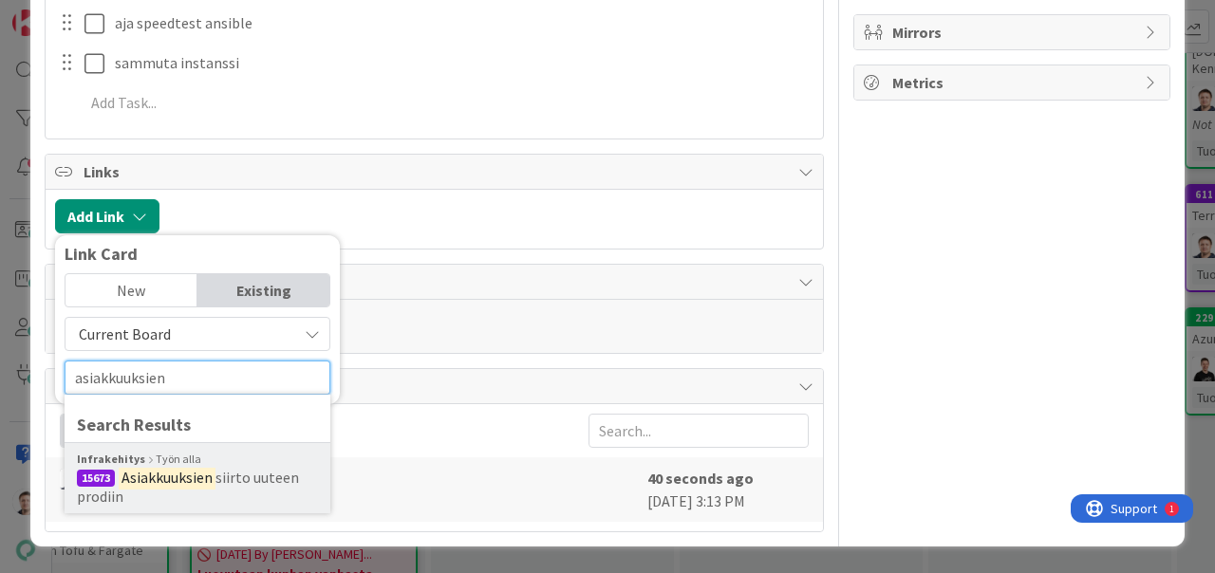
type input "asiakkuuksien"
click at [210, 490] on mark "Asiakkuuksien" at bounding box center [167, 477] width 97 height 25
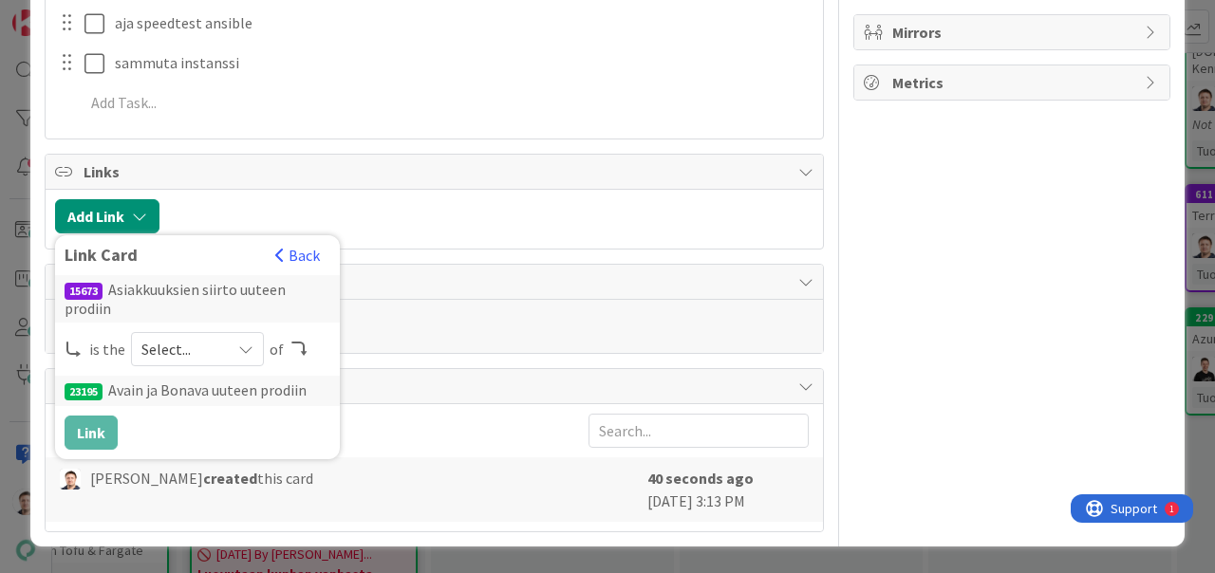
click at [188, 347] on span "Select..." at bounding box center [181, 349] width 80 height 27
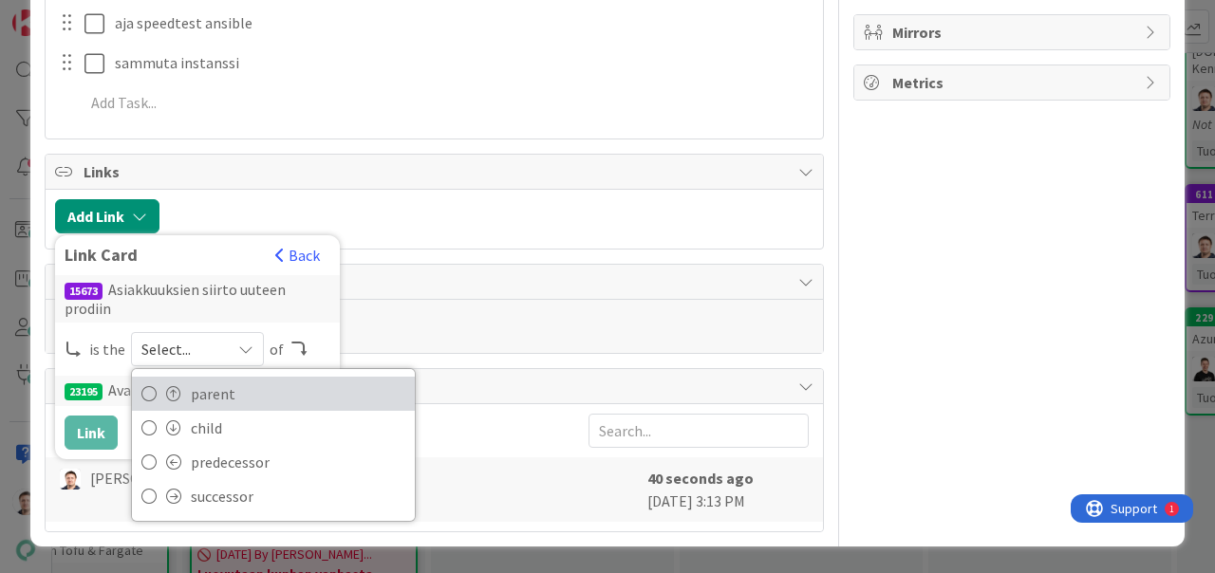
click at [234, 398] on span "parent" at bounding box center [298, 394] width 214 height 28
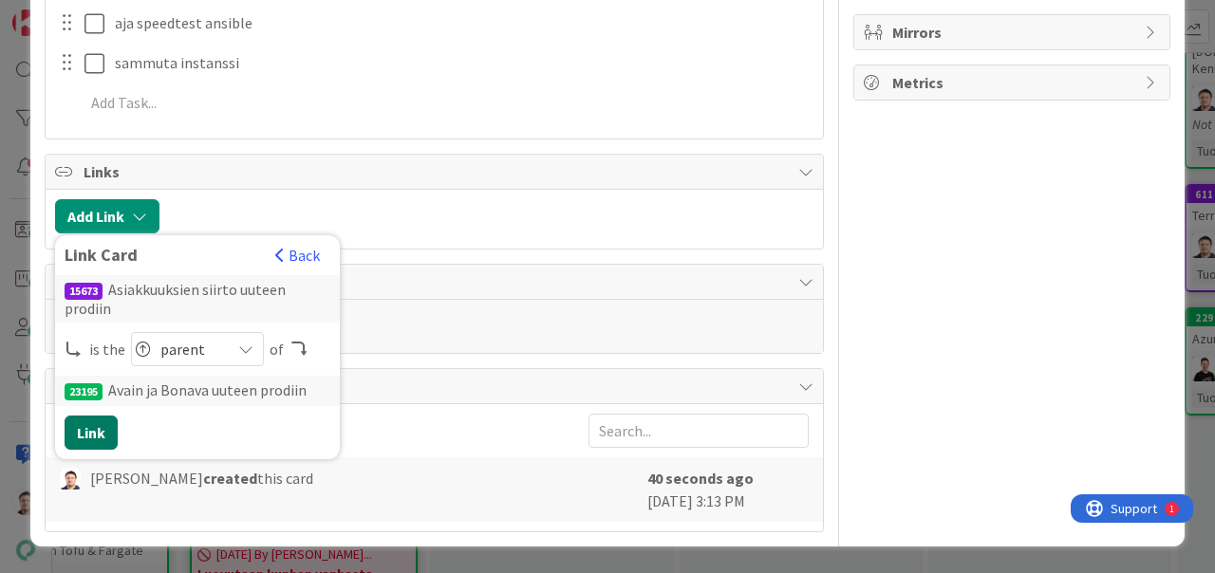
click at [92, 438] on button "Link" at bounding box center [91, 433] width 53 height 34
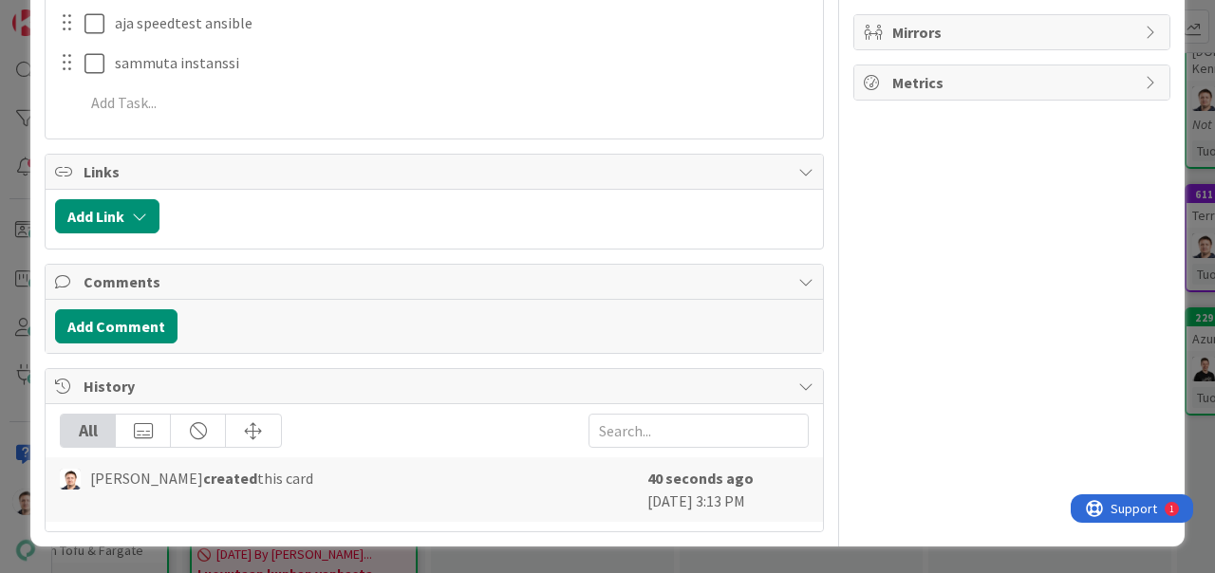
type textarea "x"
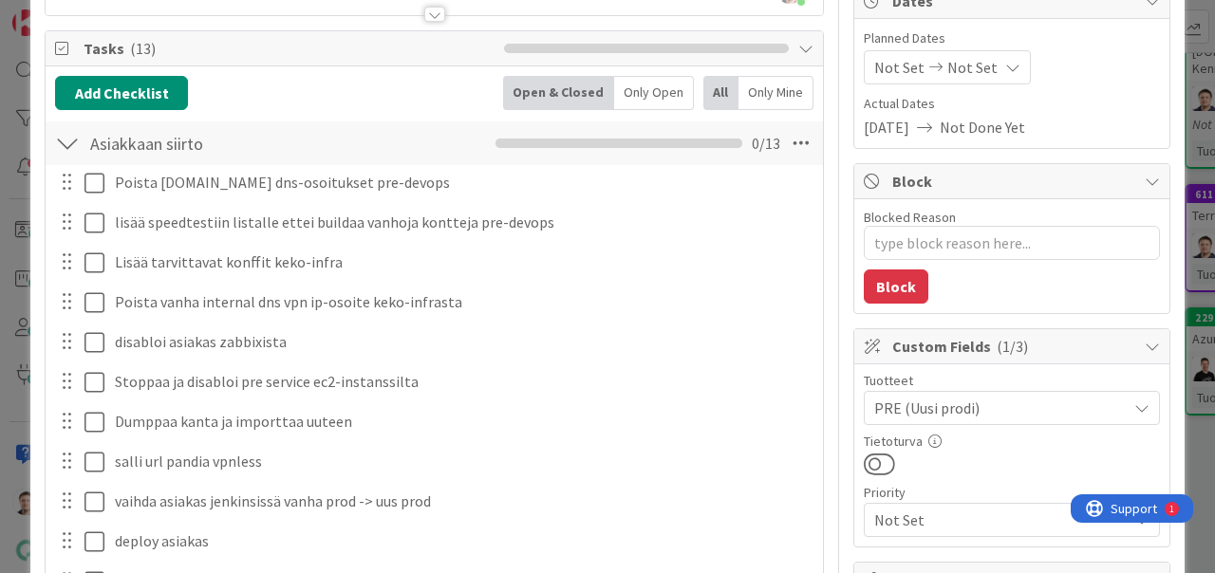
scroll to position [0, 0]
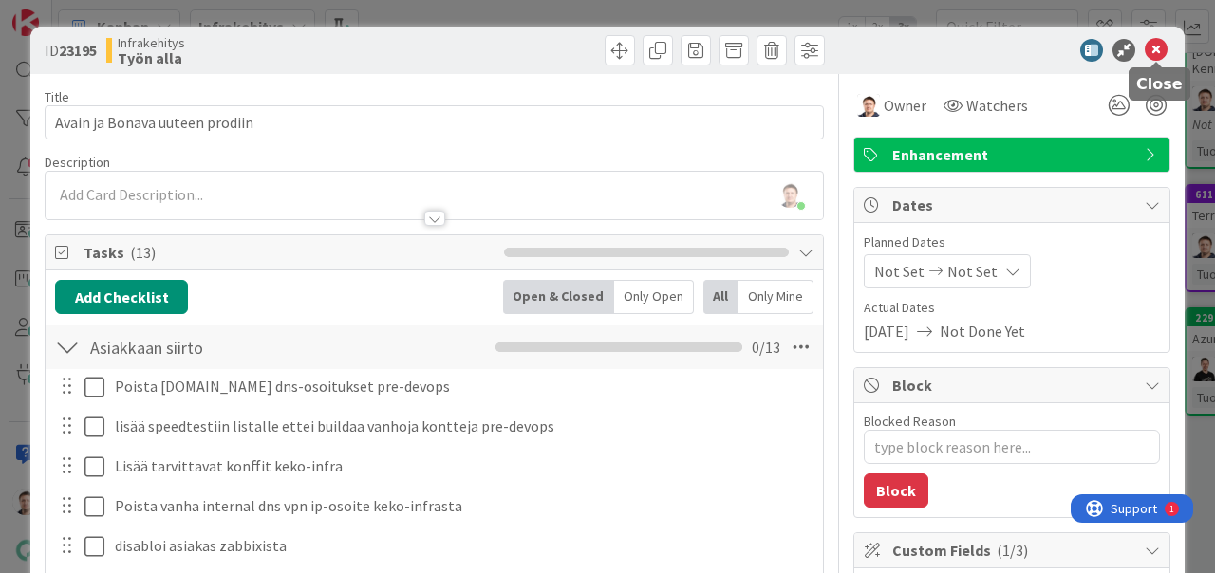
click at [1162, 45] on icon at bounding box center [1155, 50] width 23 height 23
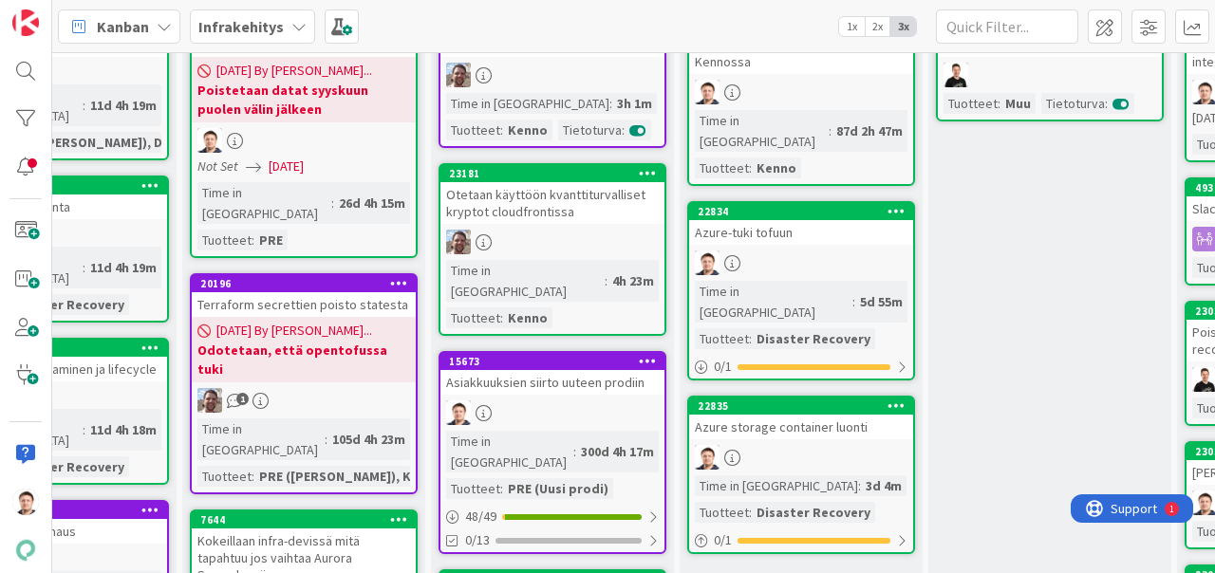
scroll to position [478, 886]
